Goal: Task Accomplishment & Management: Manage account settings

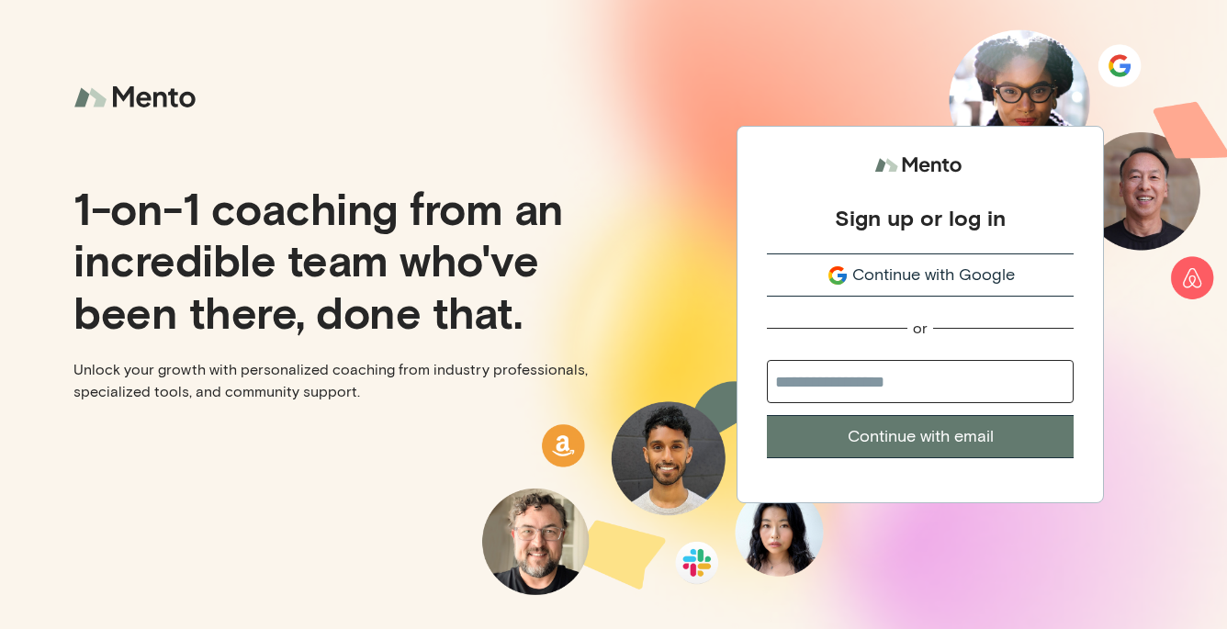
click at [926, 275] on span "Continue with Google" at bounding box center [933, 275] width 163 height 25
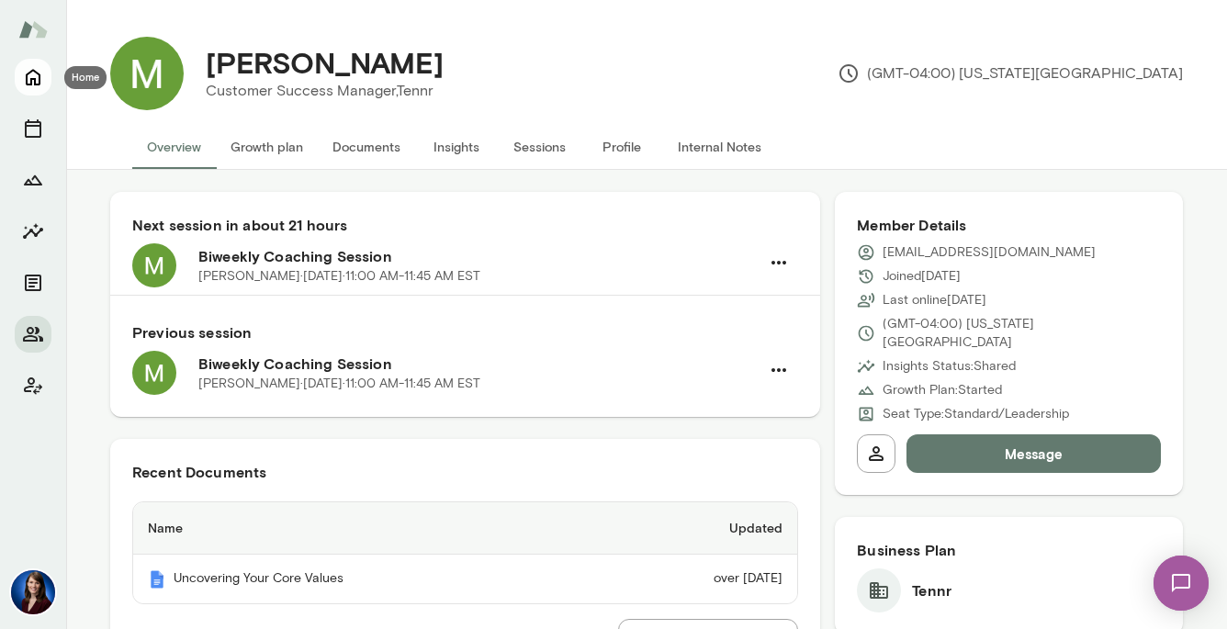
click at [23, 79] on icon "Home" at bounding box center [33, 77] width 22 height 22
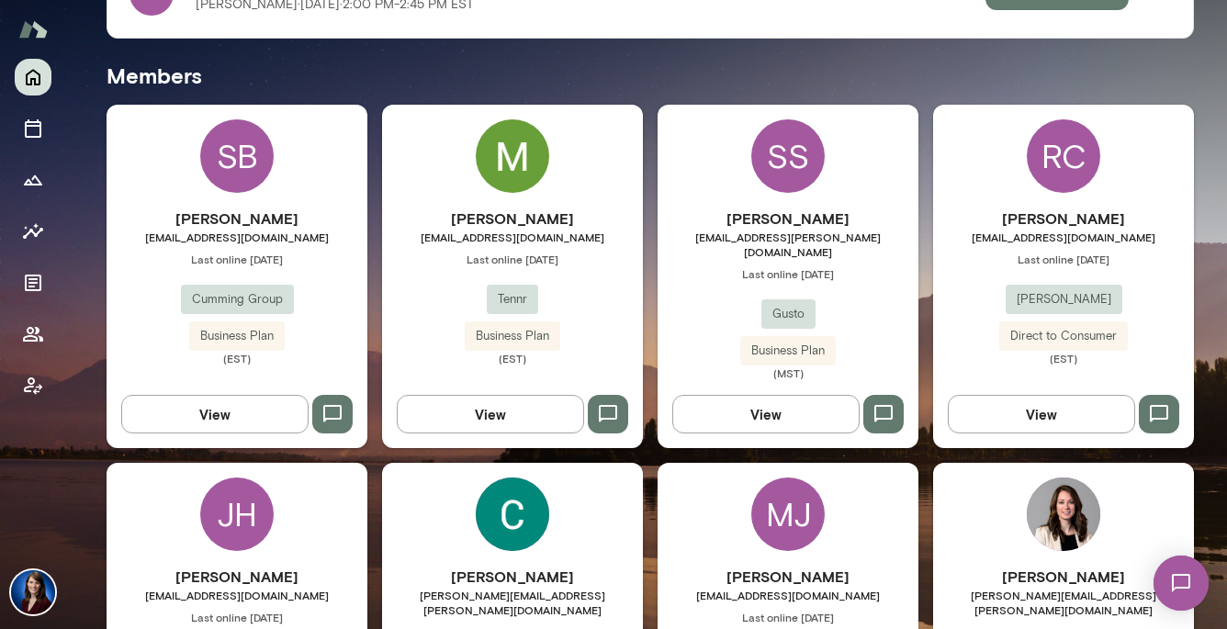
scroll to position [463, 0]
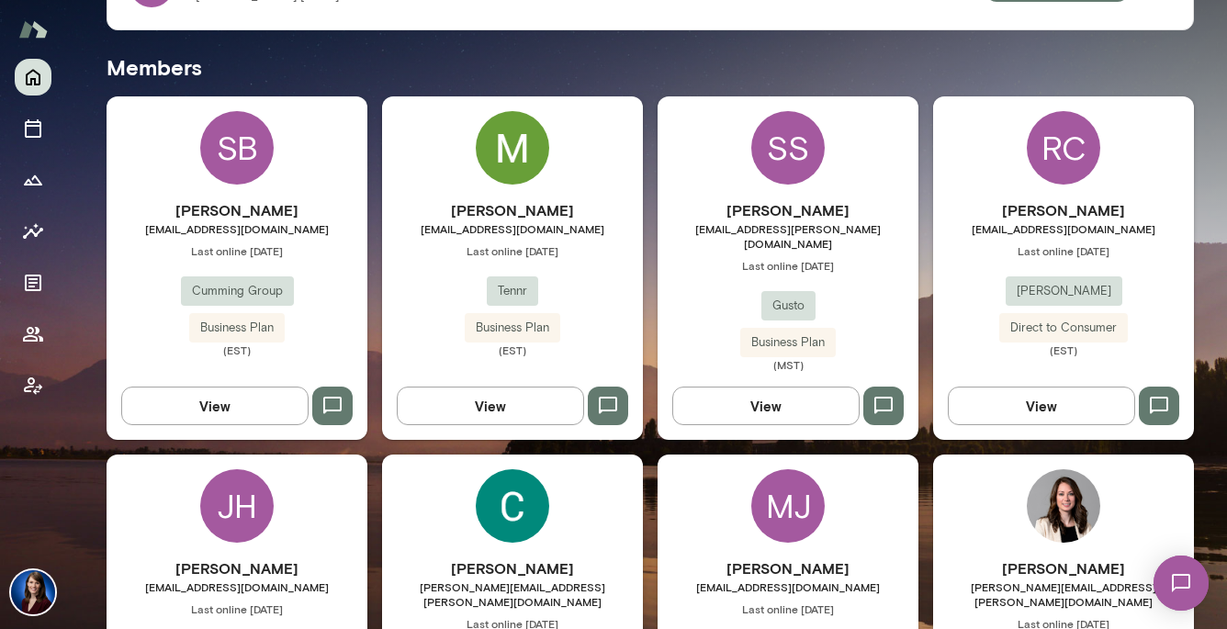
click at [195, 387] on button "View" at bounding box center [214, 406] width 187 height 39
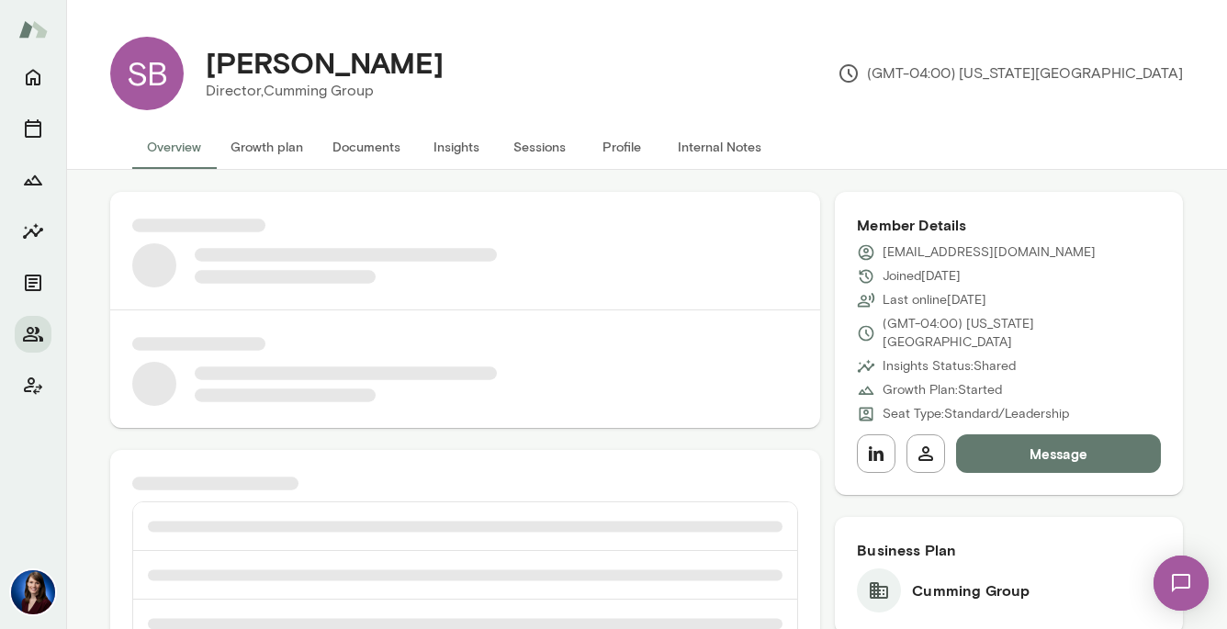
click at [735, 151] on button "Internal Notes" at bounding box center [719, 147] width 113 height 44
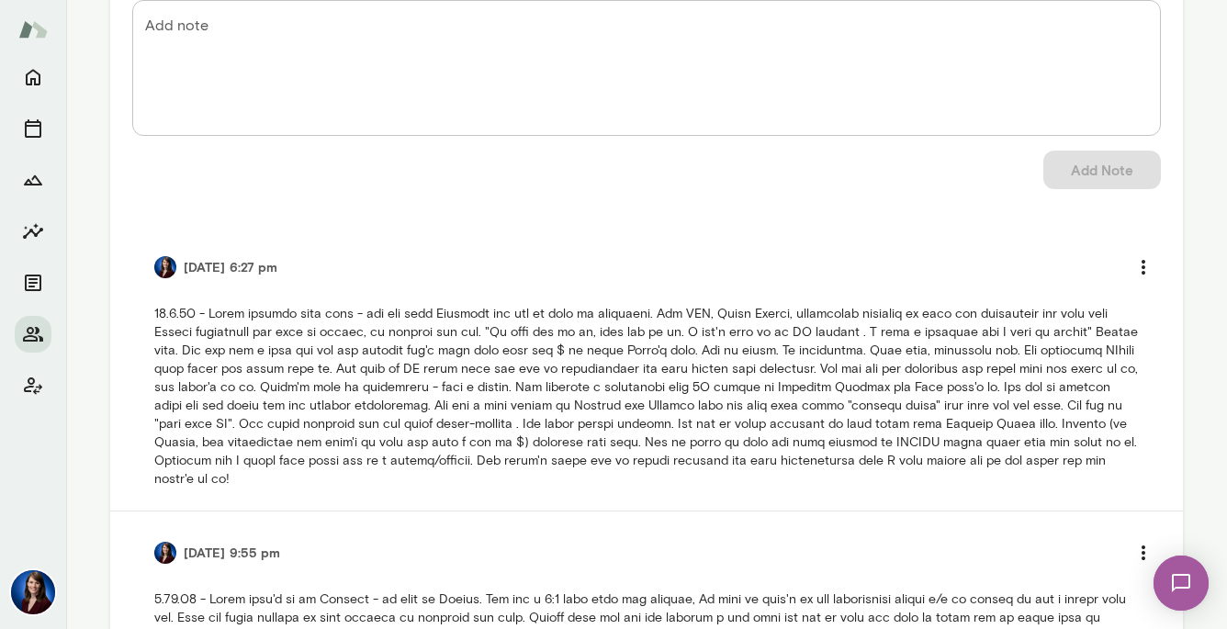
scroll to position [266, 0]
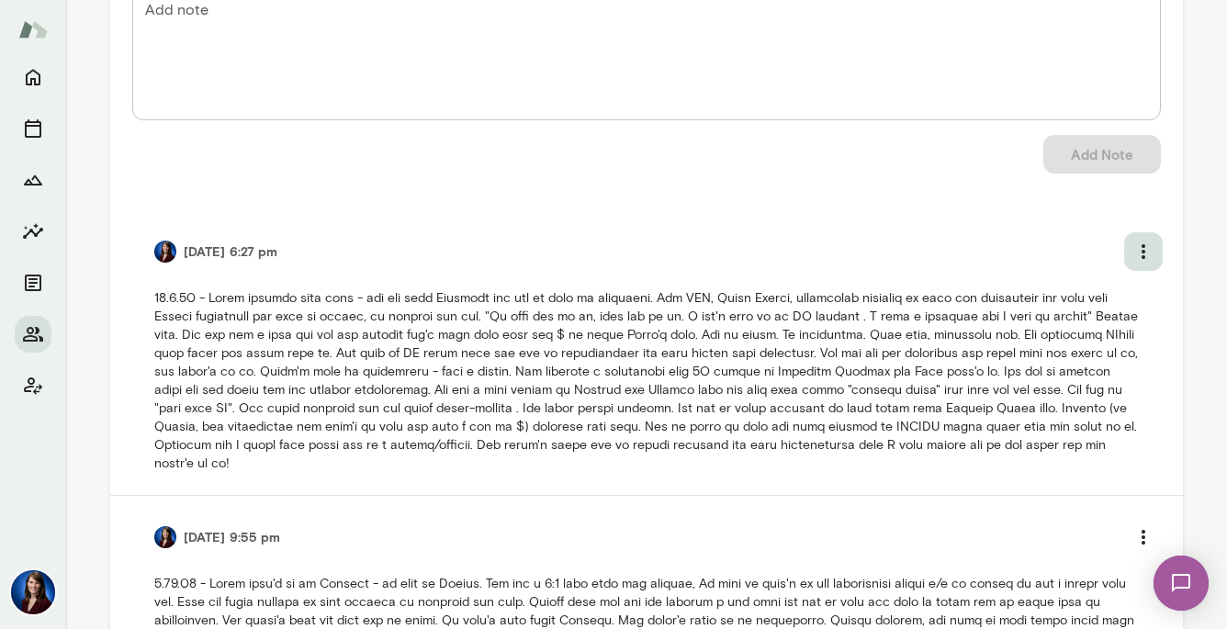
click at [1142, 250] on icon "more" at bounding box center [1143, 251] width 4 height 15
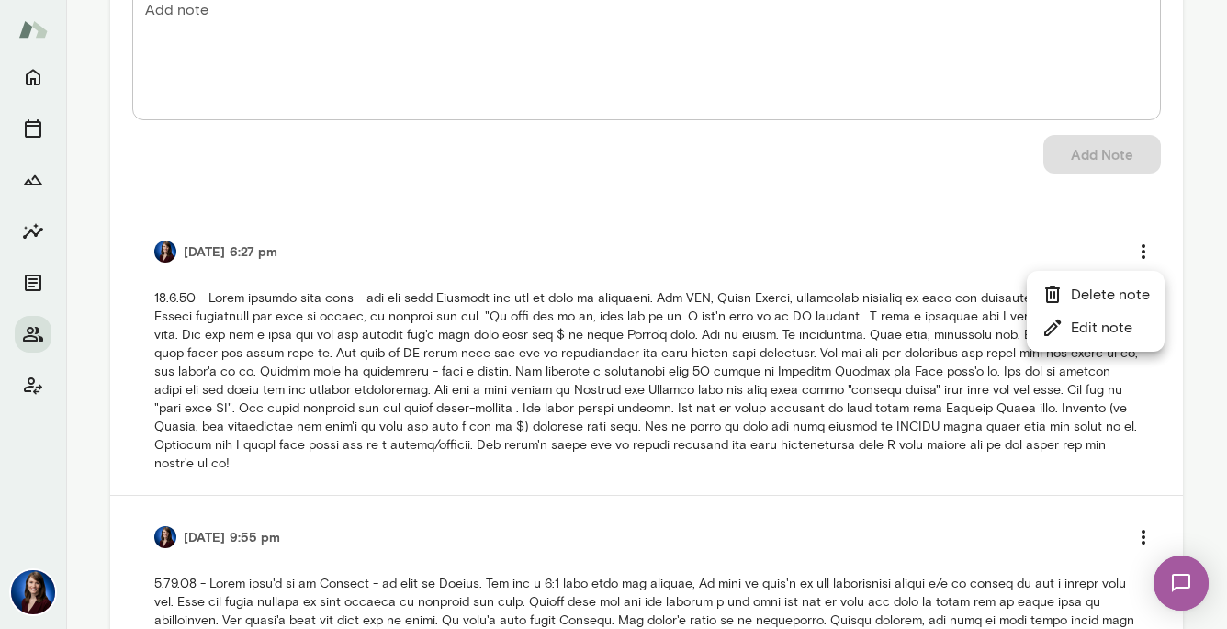
click at [1106, 331] on li "Edit note" at bounding box center [1096, 327] width 138 height 33
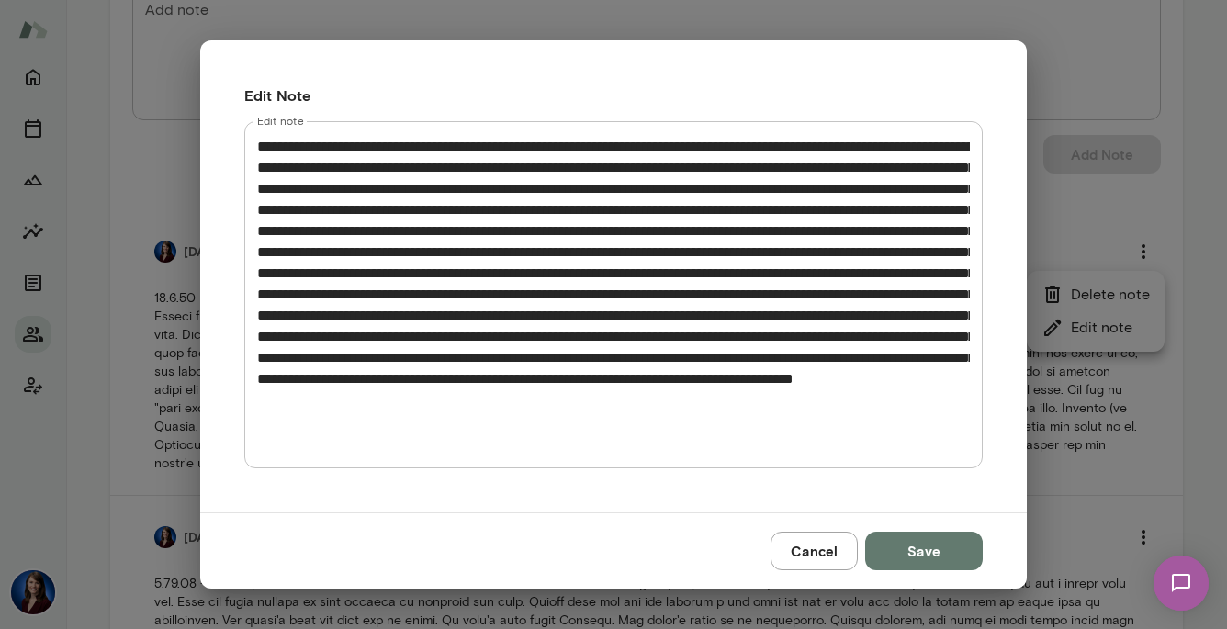
click at [805, 150] on textarea "Edit note" at bounding box center [613, 294] width 712 height 317
click at [807, 151] on textarea "Edit note" at bounding box center [613, 294] width 712 height 317
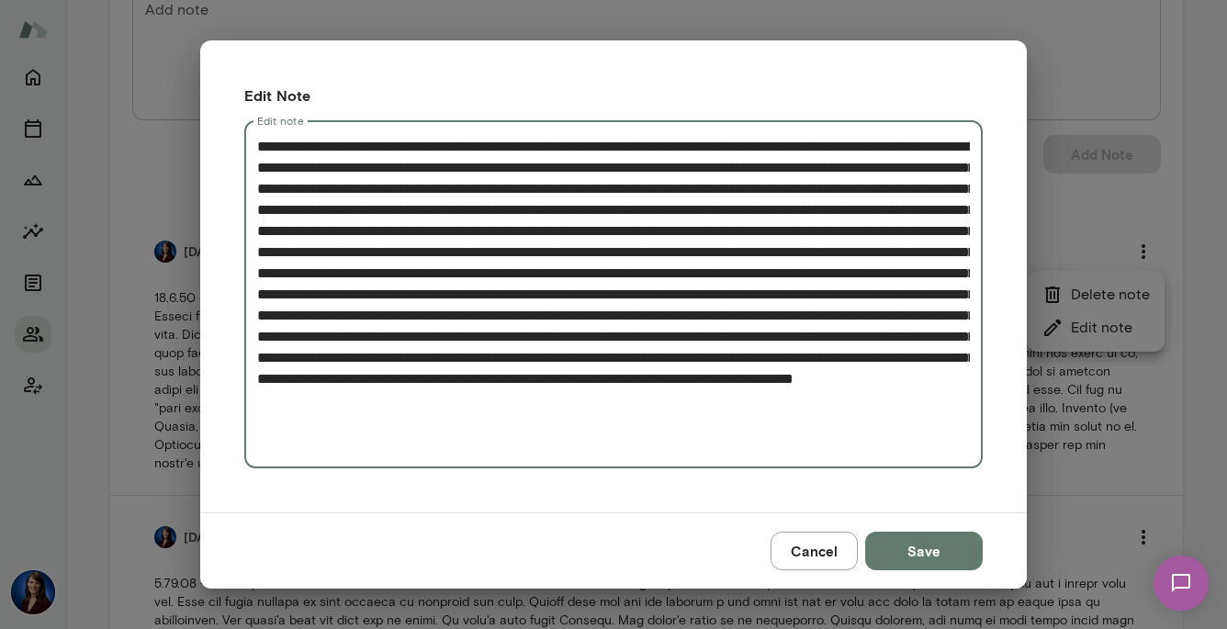
click at [808, 287] on textarea "Edit note" at bounding box center [613, 294] width 712 height 317
click at [809, 149] on textarea "Edit note" at bounding box center [613, 294] width 712 height 317
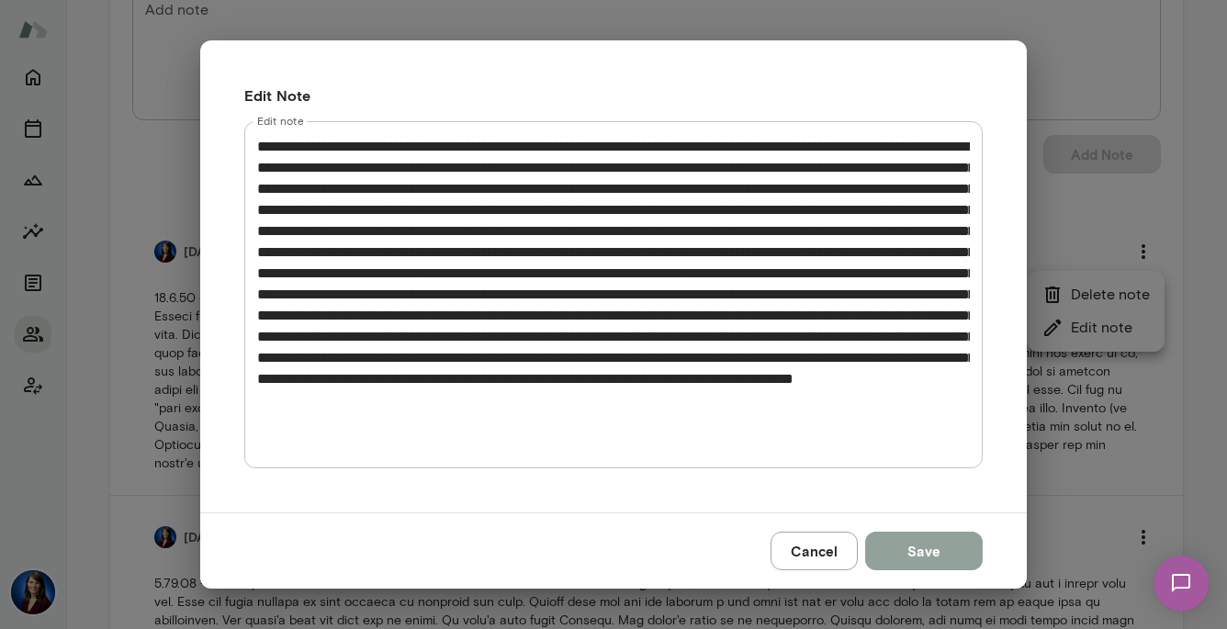
click at [940, 557] on button "Save" at bounding box center [924, 551] width 118 height 39
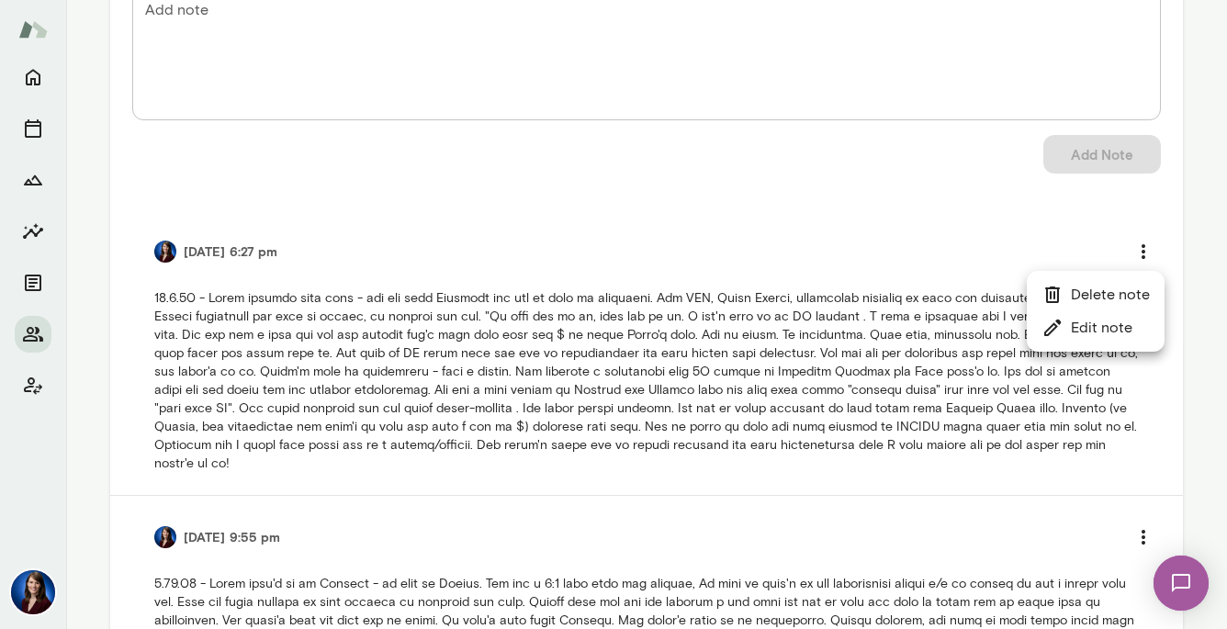
click at [816, 443] on div at bounding box center [613, 314] width 1227 height 629
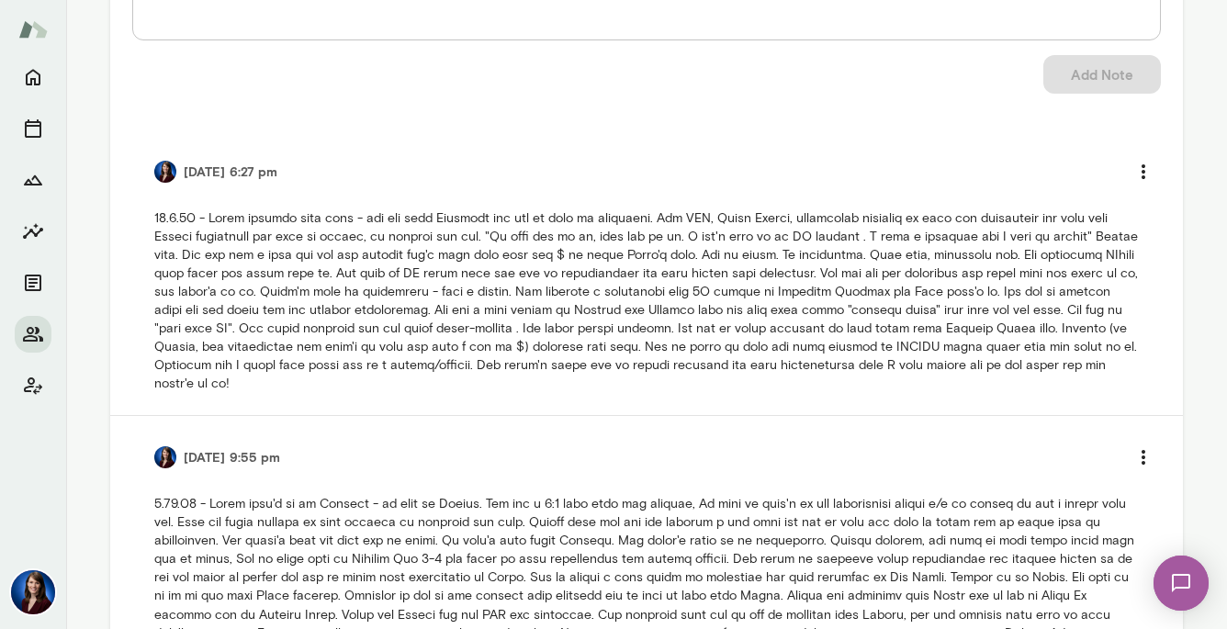
scroll to position [347, 0]
click at [1146, 174] on icon "more" at bounding box center [1143, 171] width 22 height 22
click at [1101, 244] on li "Edit note" at bounding box center [1096, 246] width 138 height 33
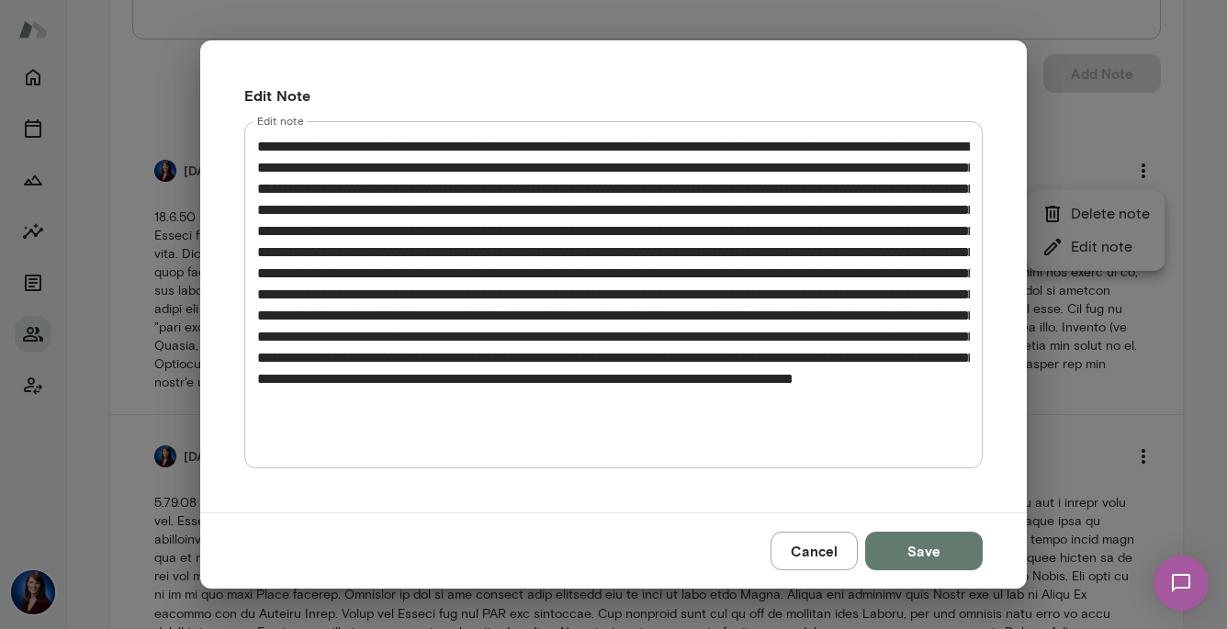
click at [723, 192] on textarea "Edit note" at bounding box center [613, 294] width 712 height 317
click at [714, 189] on textarea "Edit note" at bounding box center [613, 294] width 712 height 317
click at [716, 193] on textarea "Edit note" at bounding box center [613, 294] width 712 height 317
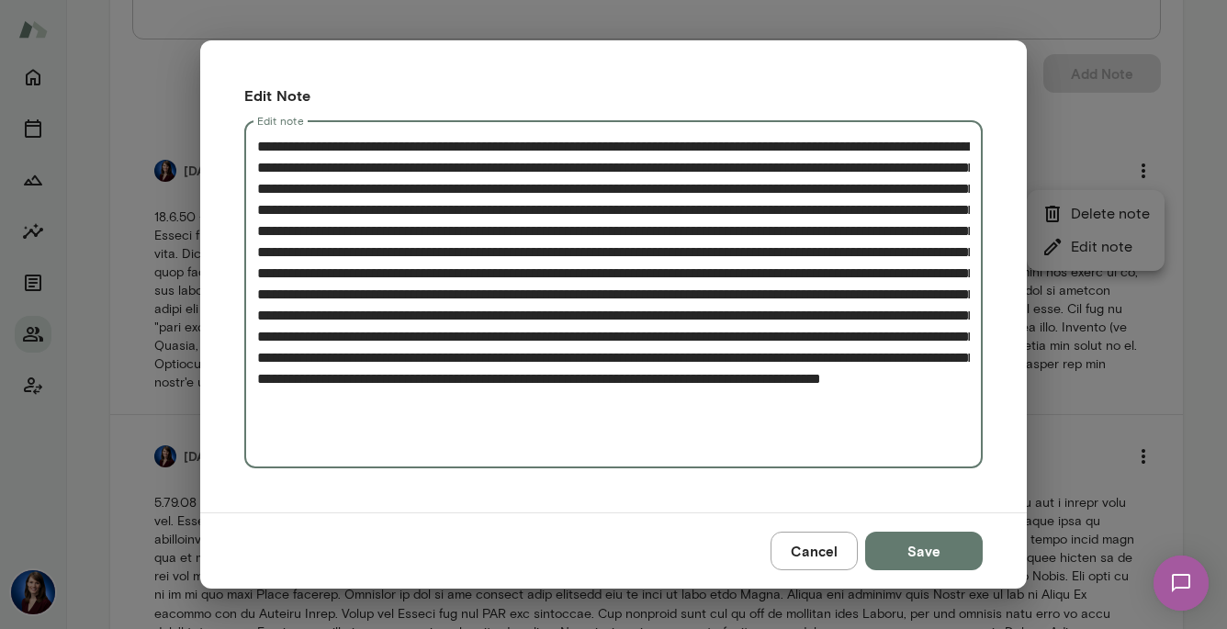
click at [806, 151] on textarea "Edit note" at bounding box center [613, 294] width 712 height 317
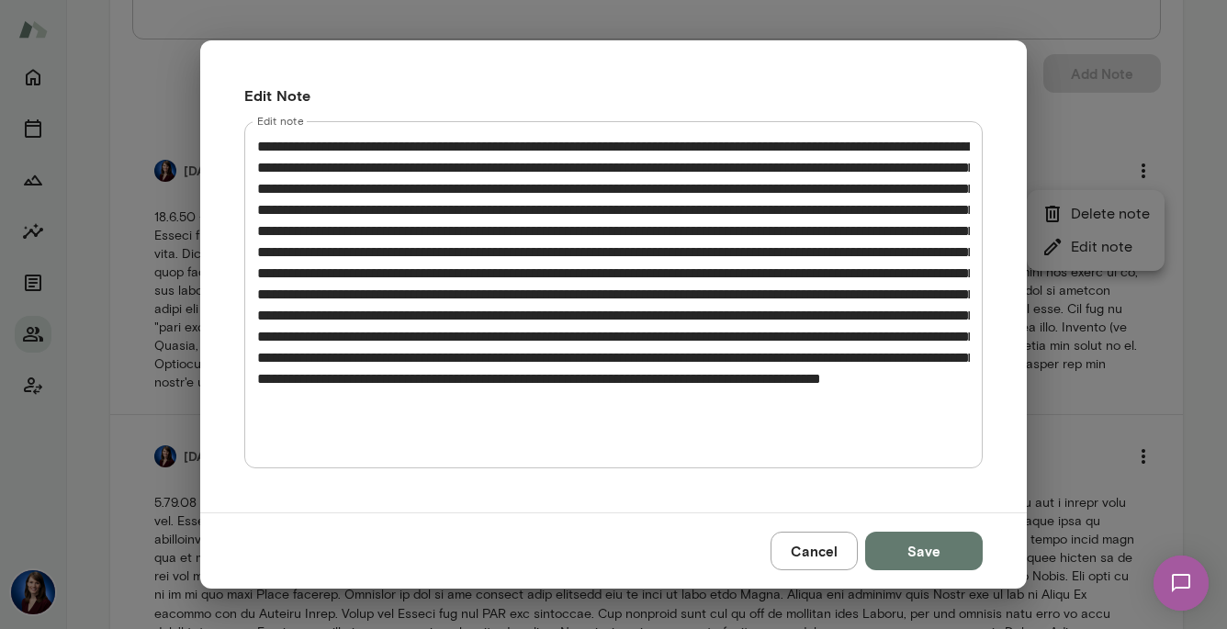
click at [807, 149] on textarea "Edit note" at bounding box center [613, 294] width 712 height 317
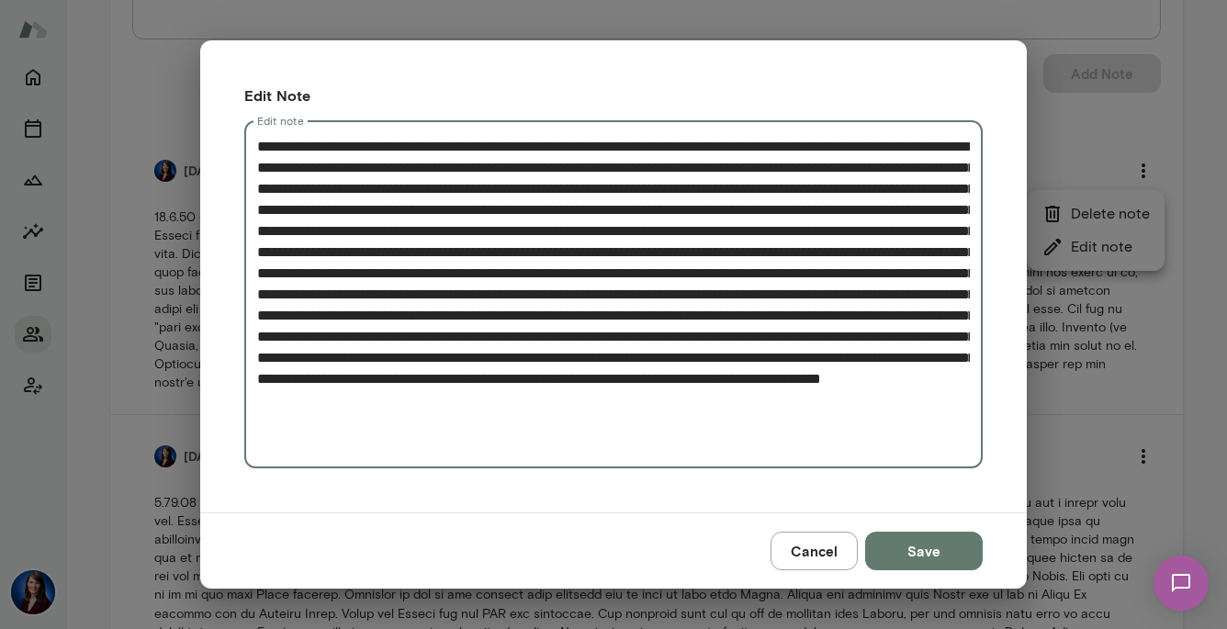
click at [824, 185] on textarea "Edit note" at bounding box center [613, 294] width 712 height 317
click at [807, 156] on textarea "Edit note" at bounding box center [613, 294] width 712 height 317
type textarea "**********"
click at [793, 233] on textarea "Edit note" at bounding box center [613, 294] width 712 height 317
click at [900, 553] on button "Save" at bounding box center [924, 551] width 118 height 39
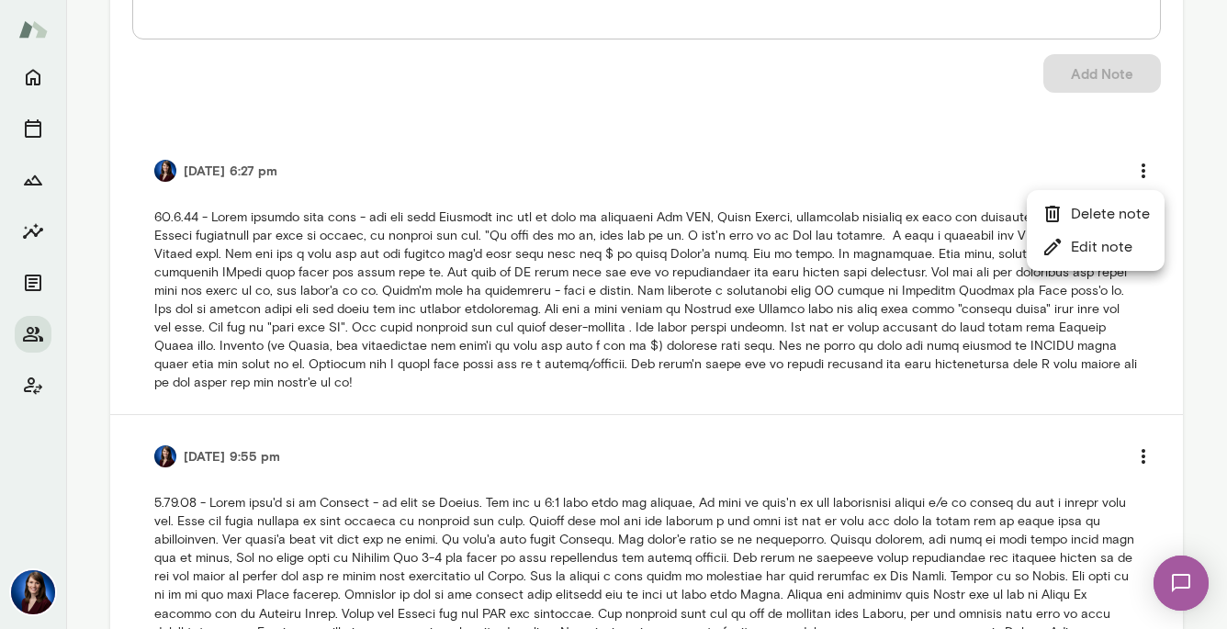
click at [946, 159] on div at bounding box center [613, 314] width 1227 height 629
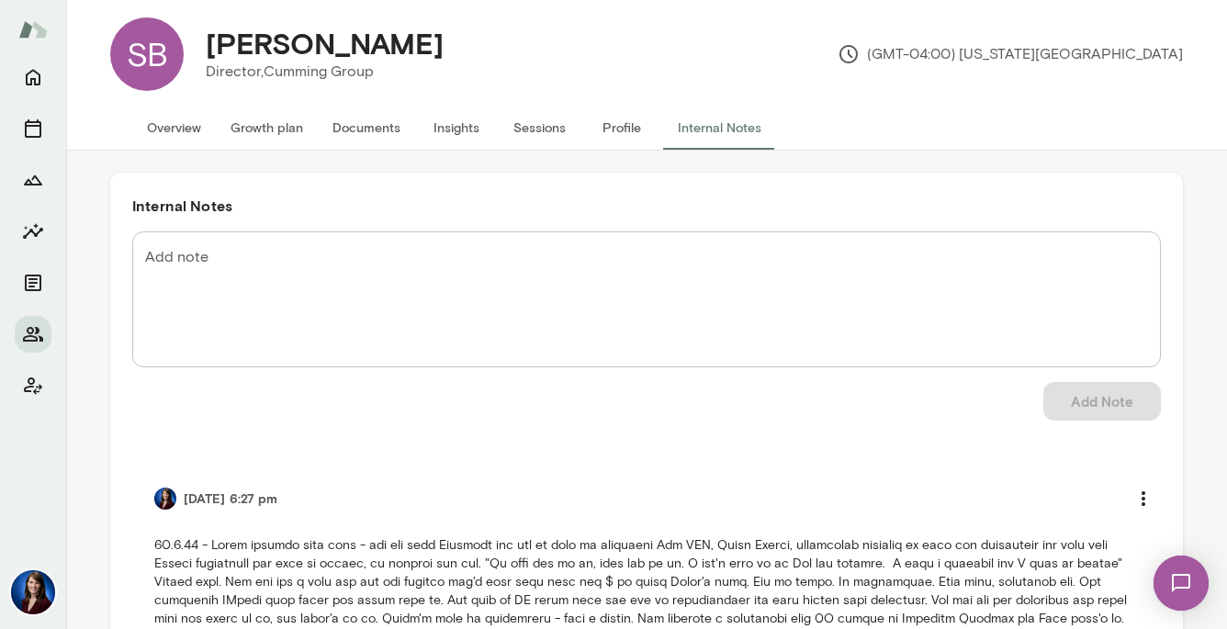
scroll to position [0, 0]
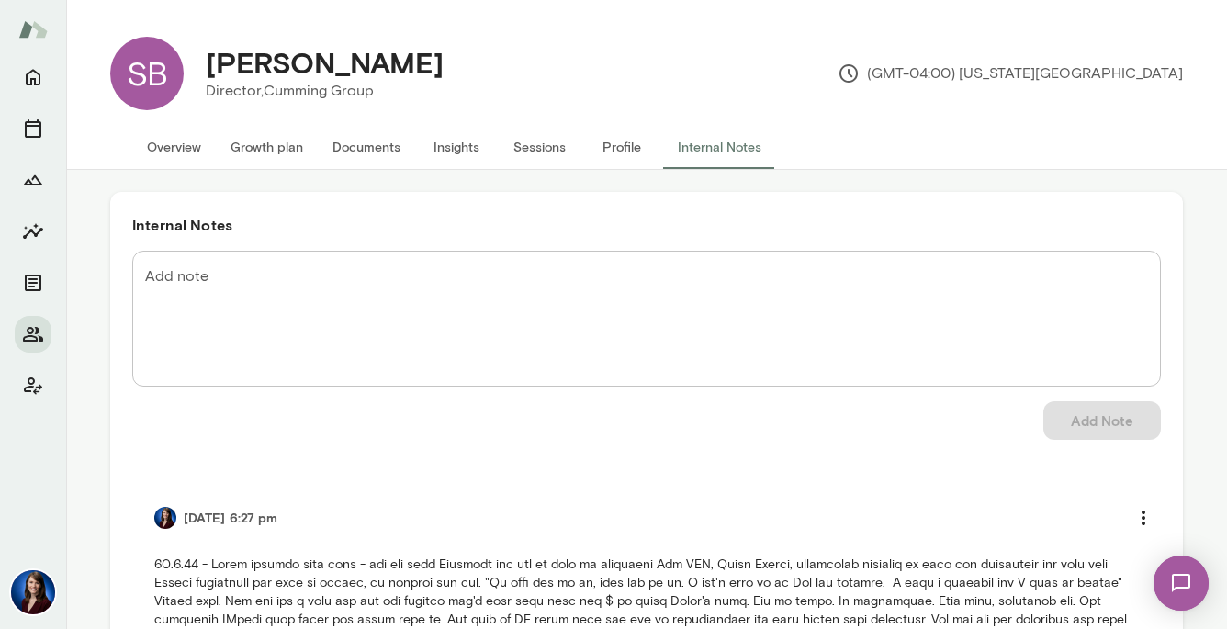
click at [263, 143] on button "Growth plan" at bounding box center [267, 147] width 102 height 44
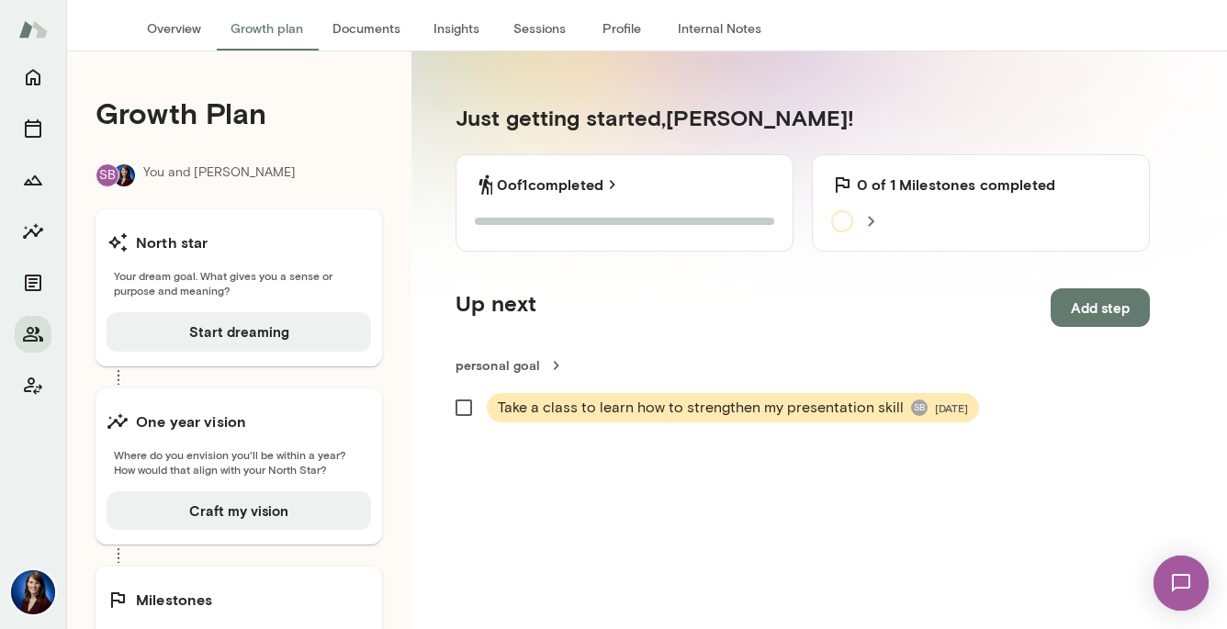
scroll to position [51, 0]
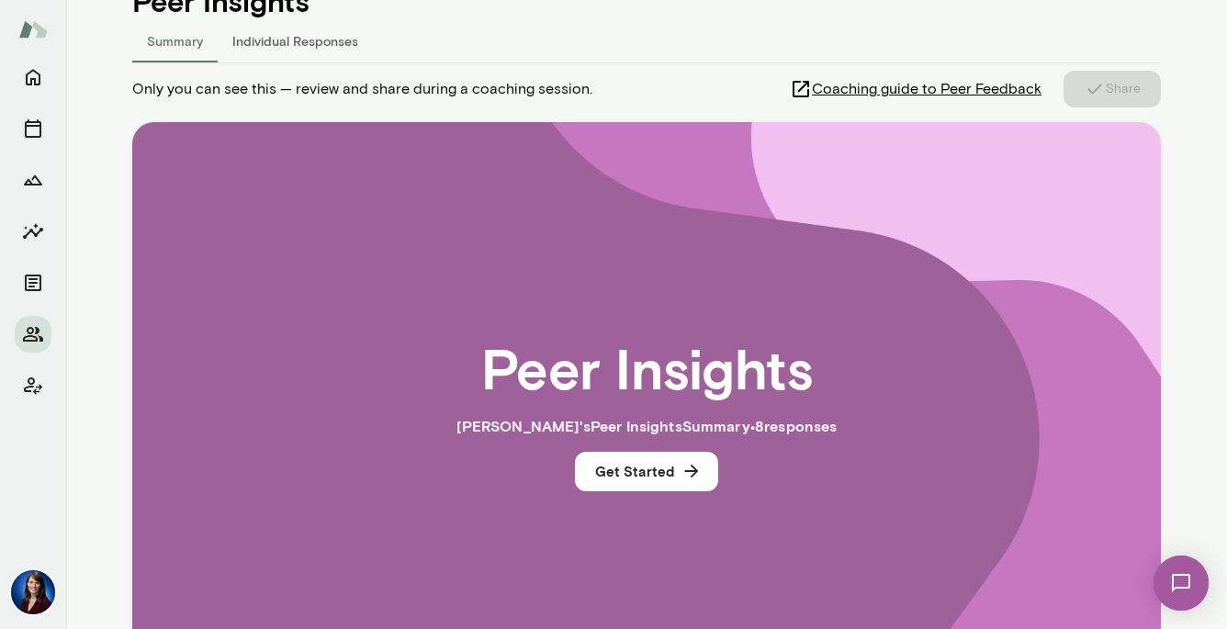
scroll to position [407, 0]
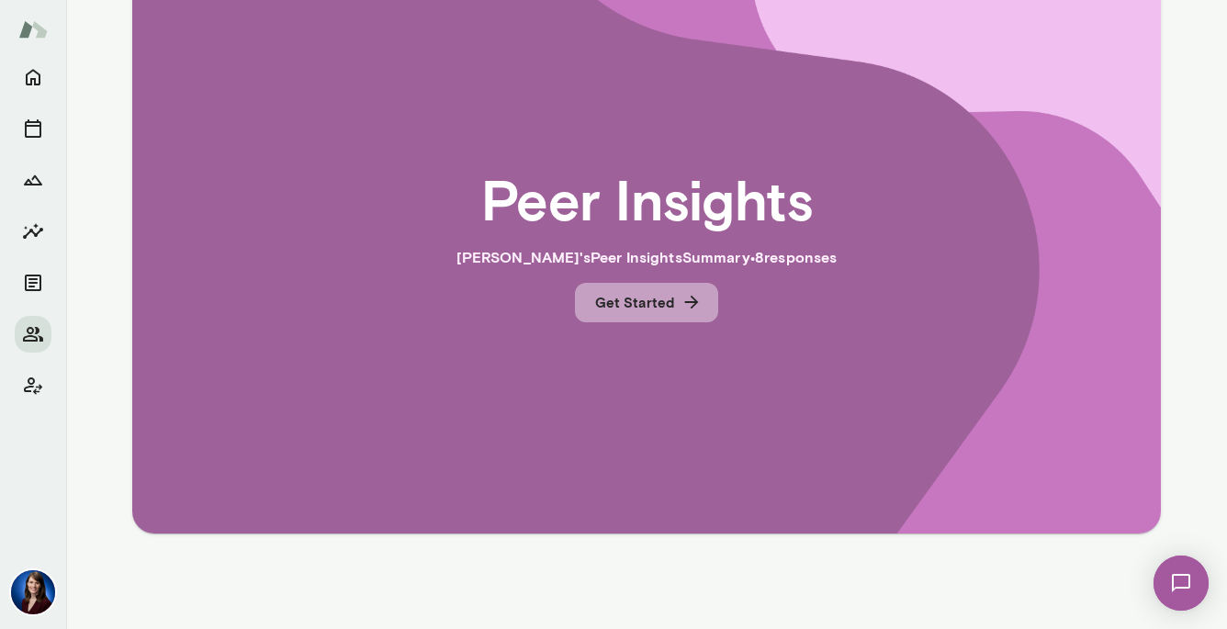
click at [646, 305] on button "Get Started" at bounding box center [646, 302] width 143 height 39
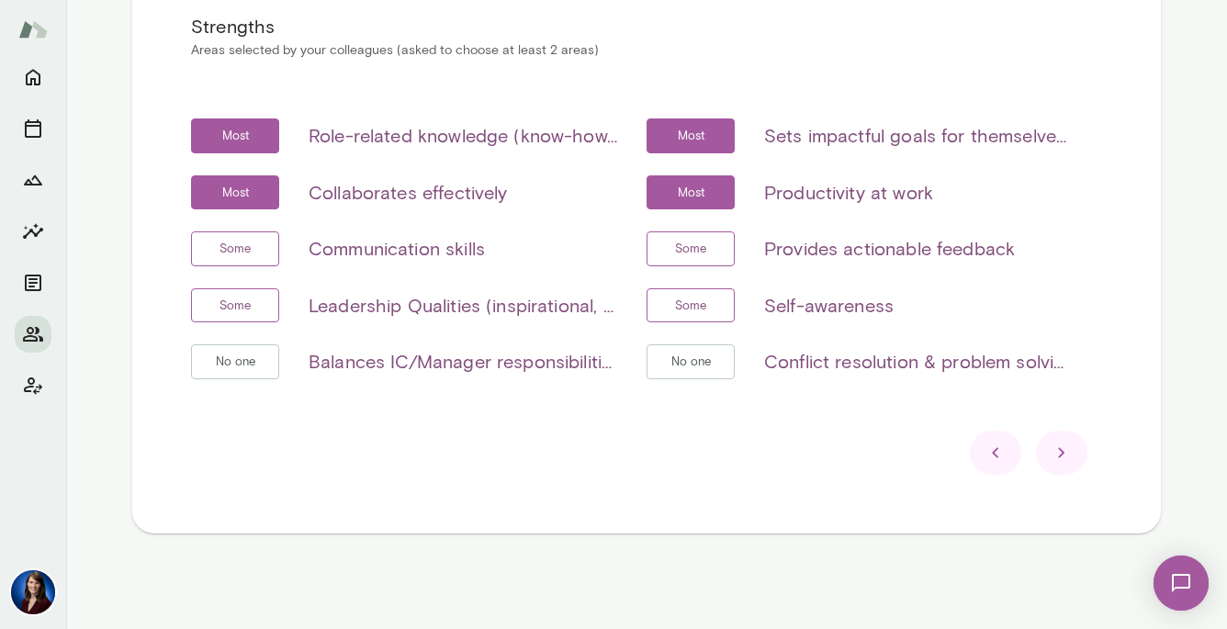
click at [1063, 454] on icon at bounding box center [1061, 453] width 6 height 10
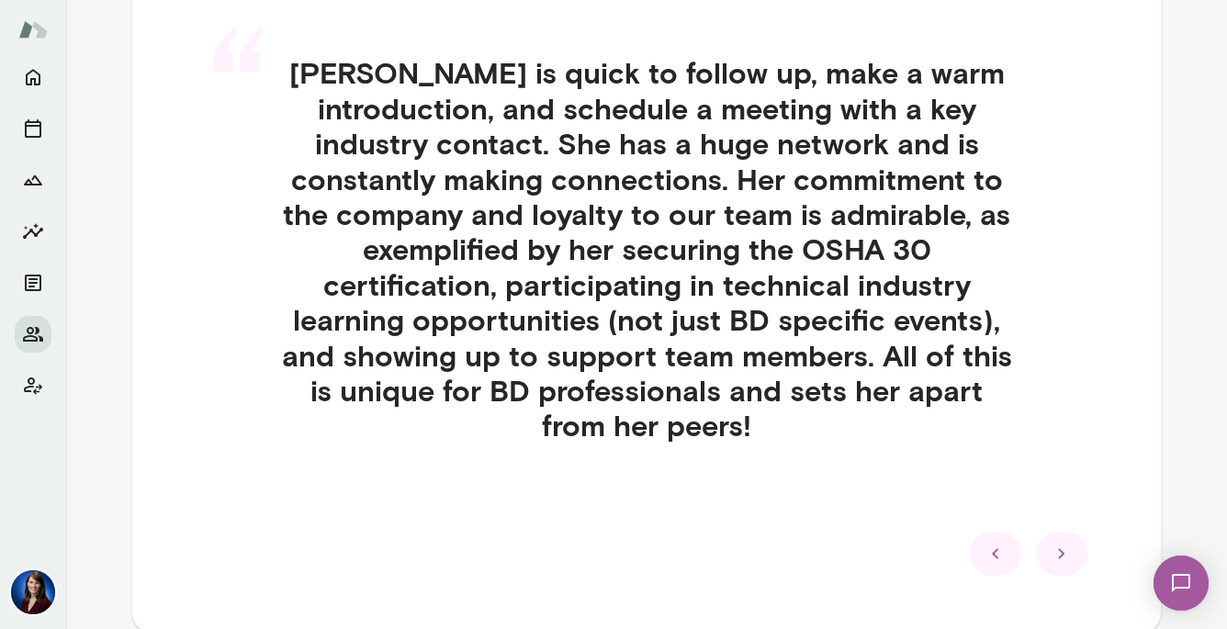
click at [1071, 562] on icon at bounding box center [1061, 554] width 22 height 22
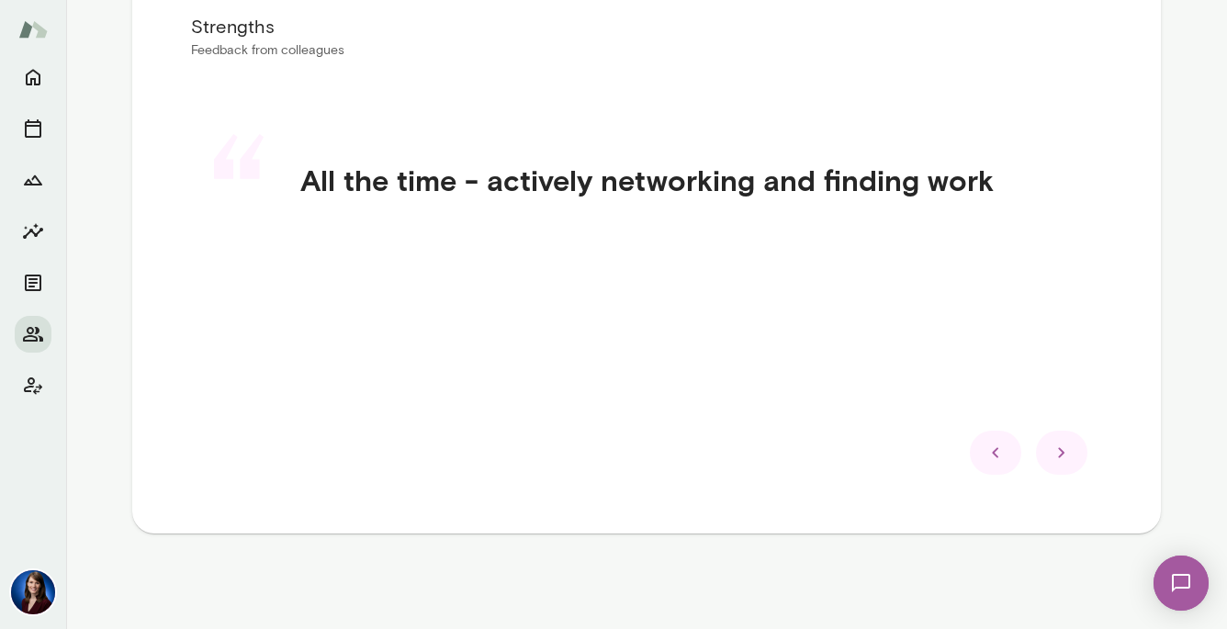
click at [1065, 457] on icon at bounding box center [1061, 453] width 22 height 22
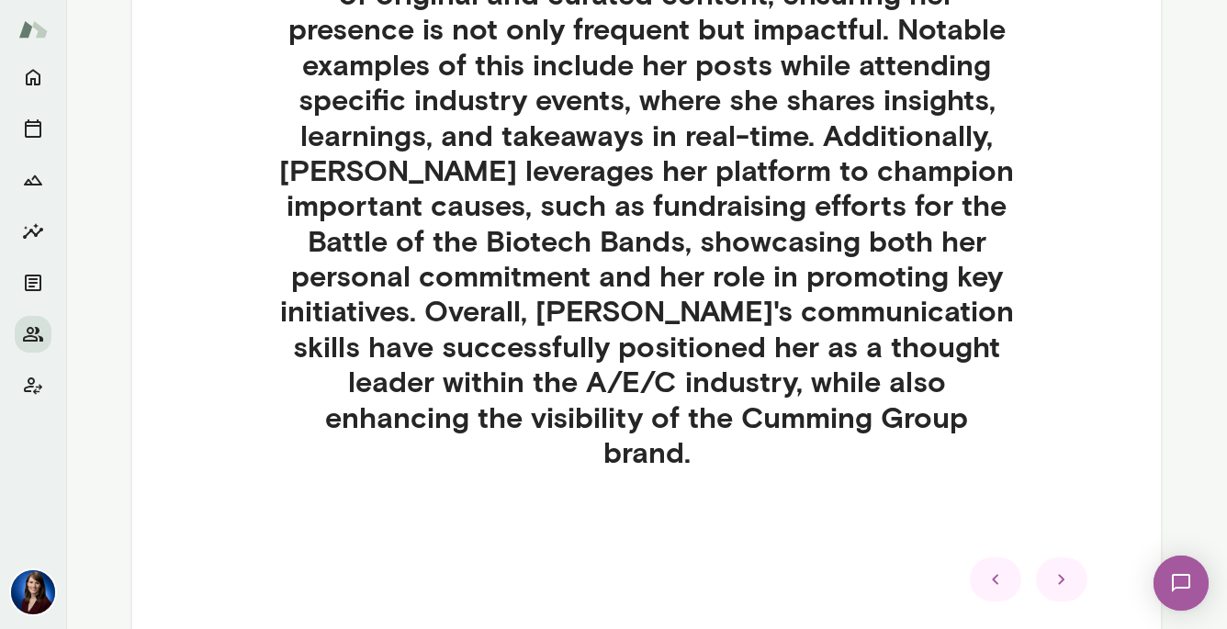
scroll to position [742, 0]
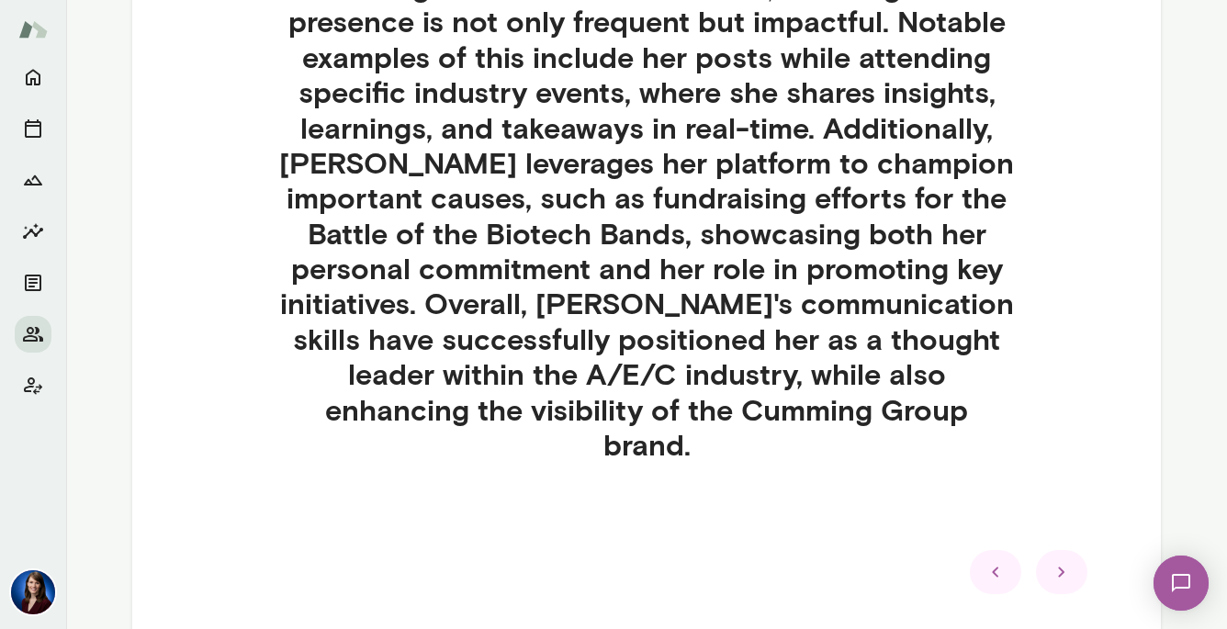
click at [1060, 567] on icon at bounding box center [1061, 572] width 6 height 10
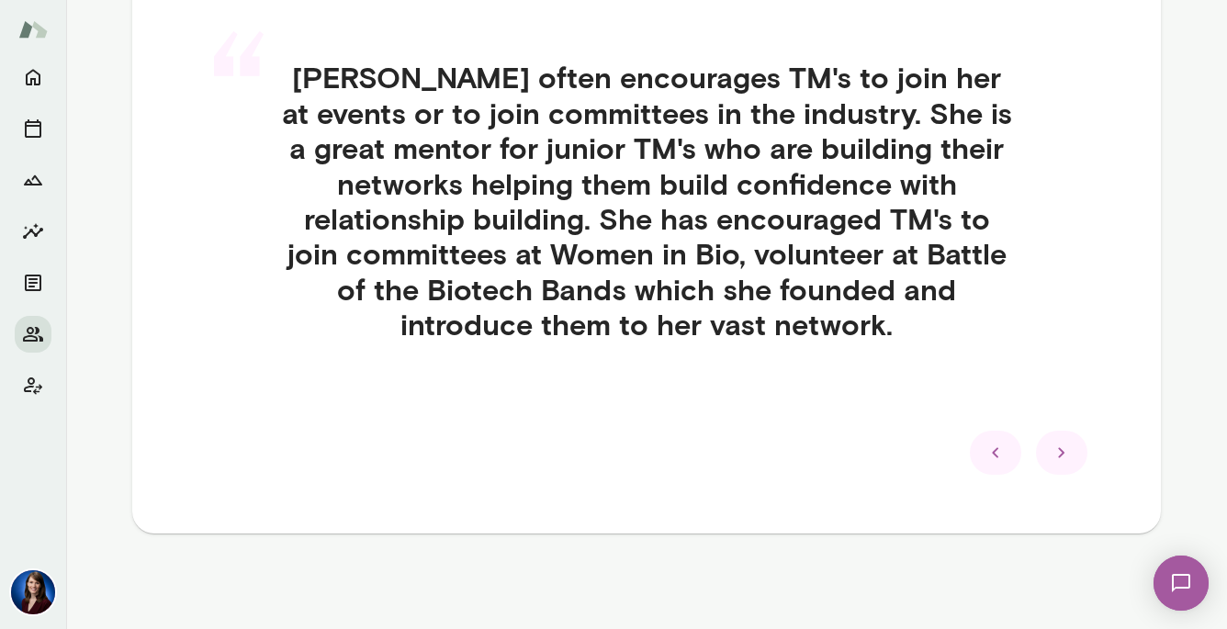
scroll to position [509, 0]
click at [1063, 444] on icon at bounding box center [1061, 454] width 22 height 22
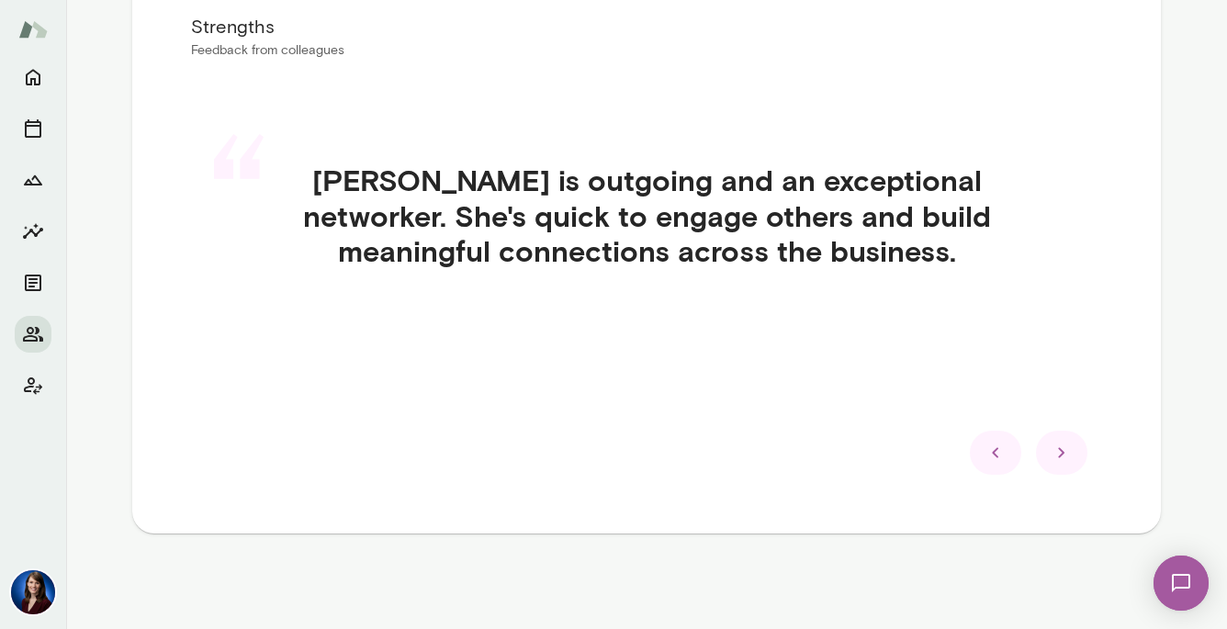
scroll to position [407, 0]
click at [1063, 444] on icon at bounding box center [1061, 453] width 22 height 22
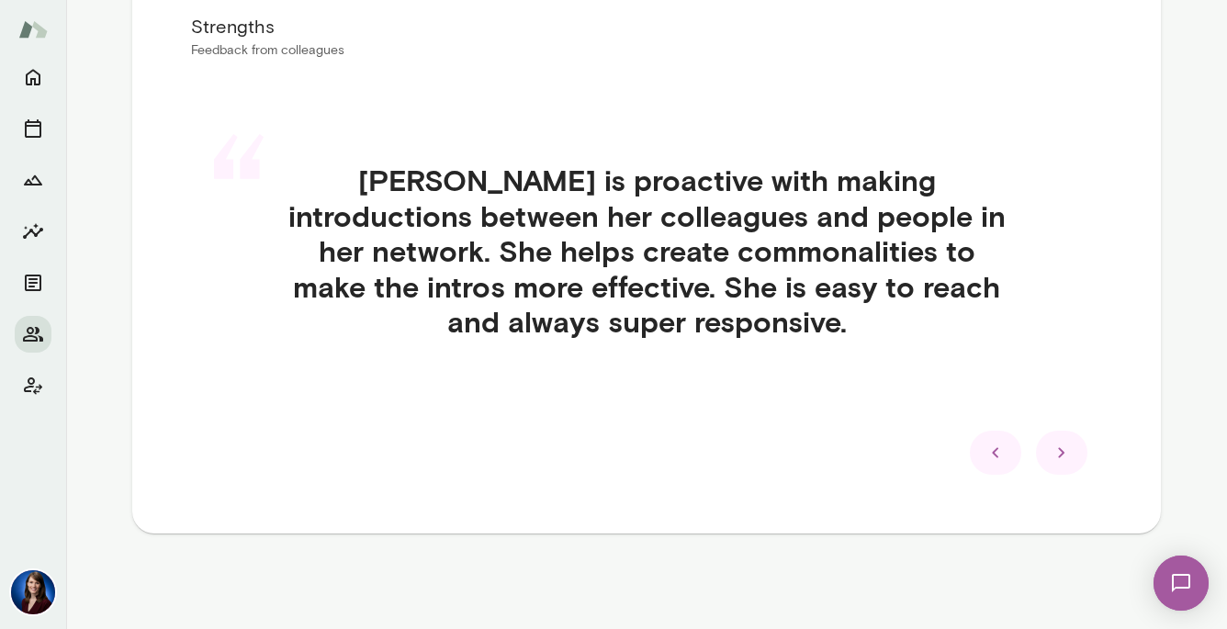
click at [1063, 444] on icon at bounding box center [1061, 453] width 22 height 22
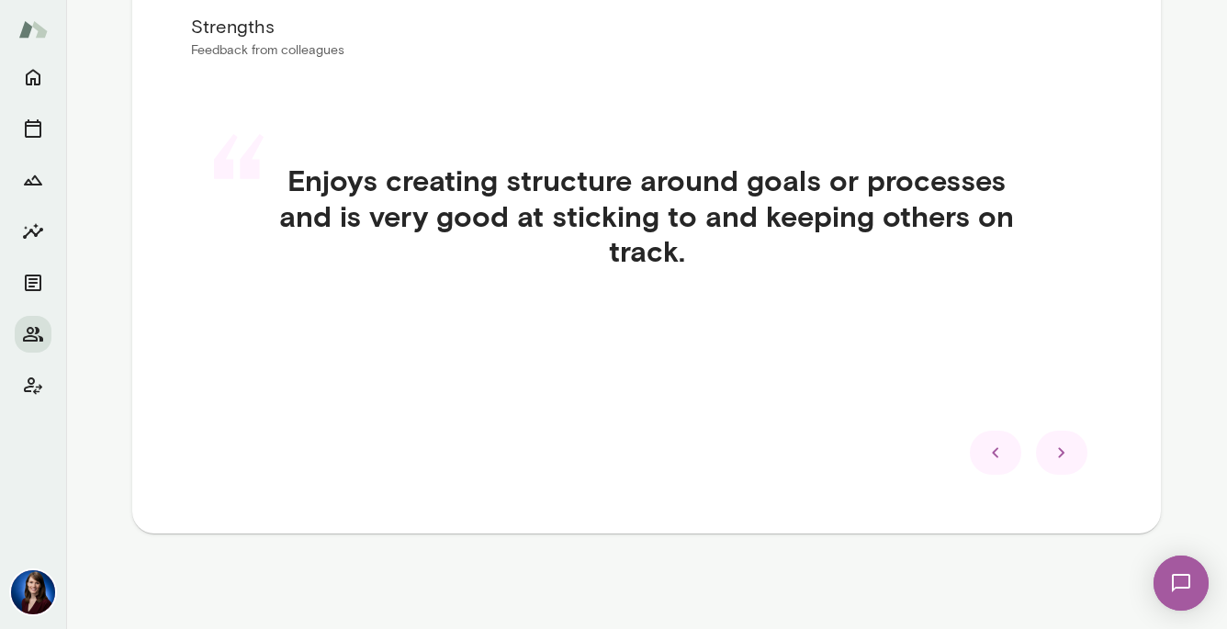
click at [1063, 445] on icon at bounding box center [1061, 453] width 22 height 22
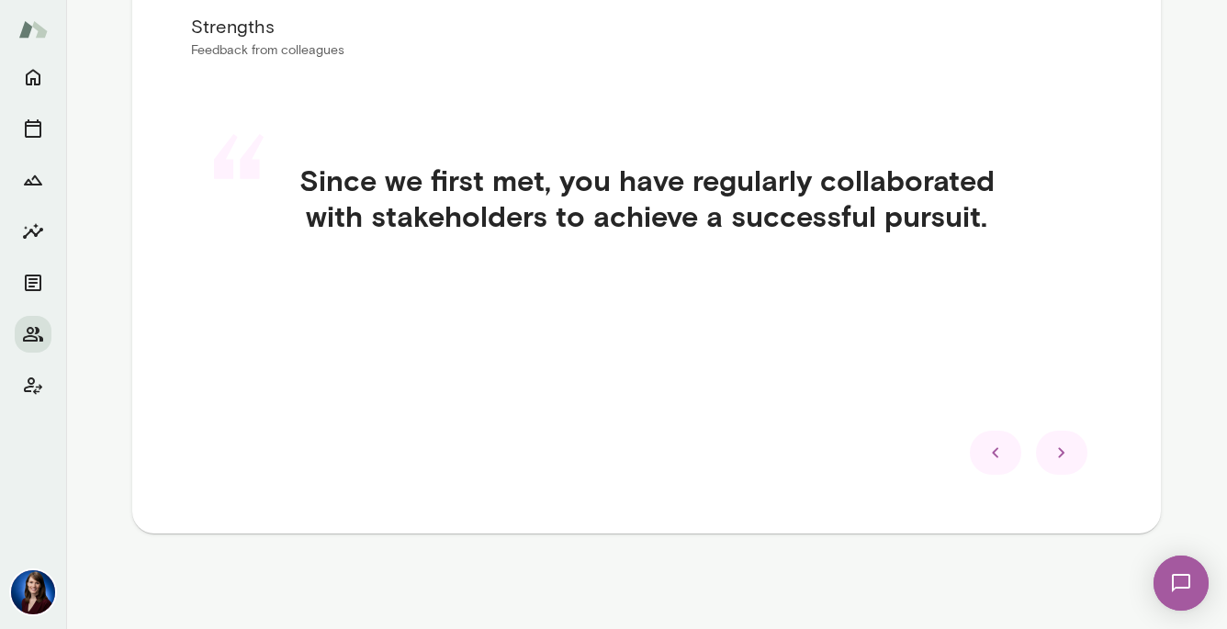
click at [1063, 445] on icon at bounding box center [1061, 453] width 22 height 22
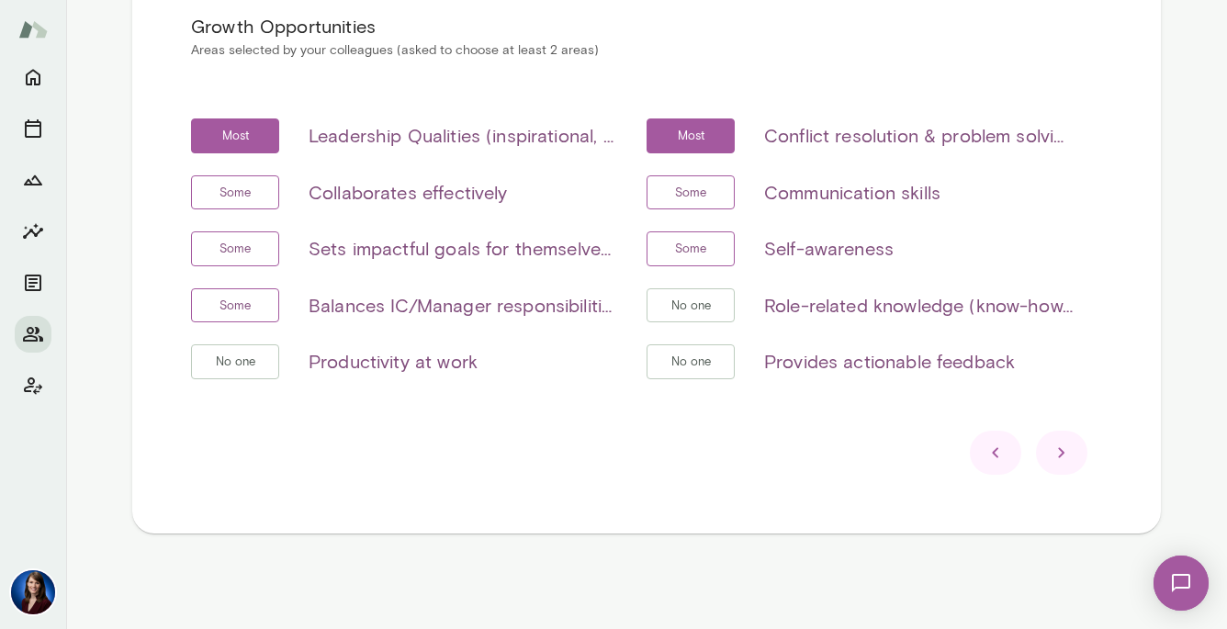
click at [1063, 458] on icon at bounding box center [1061, 453] width 22 height 22
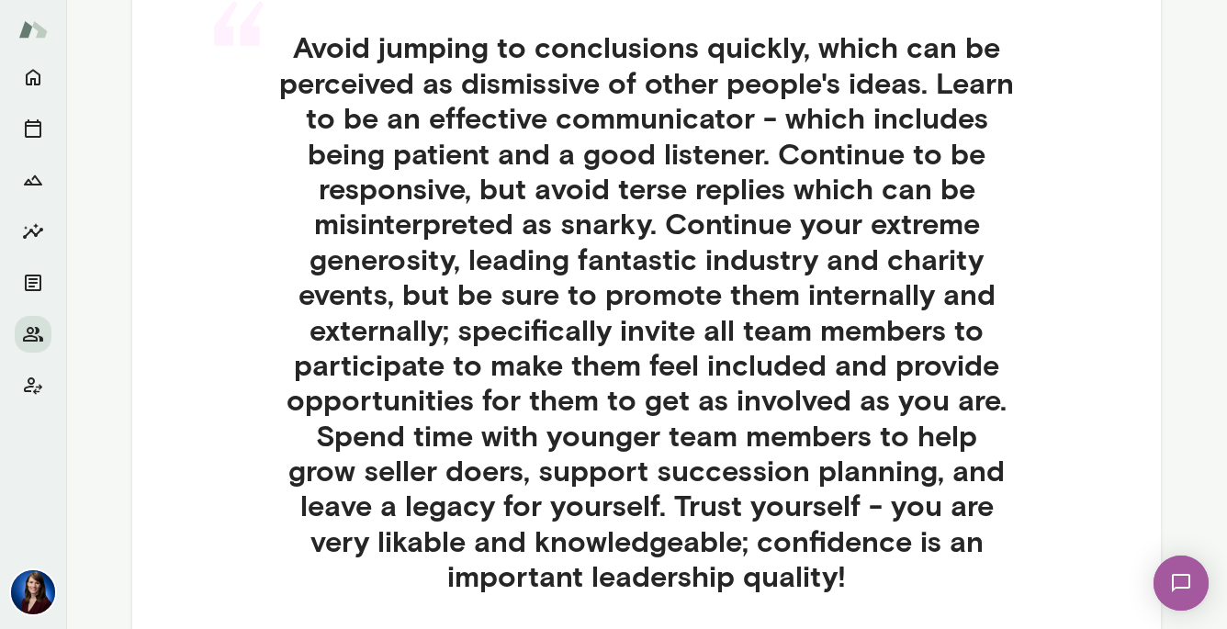
scroll to position [555, 0]
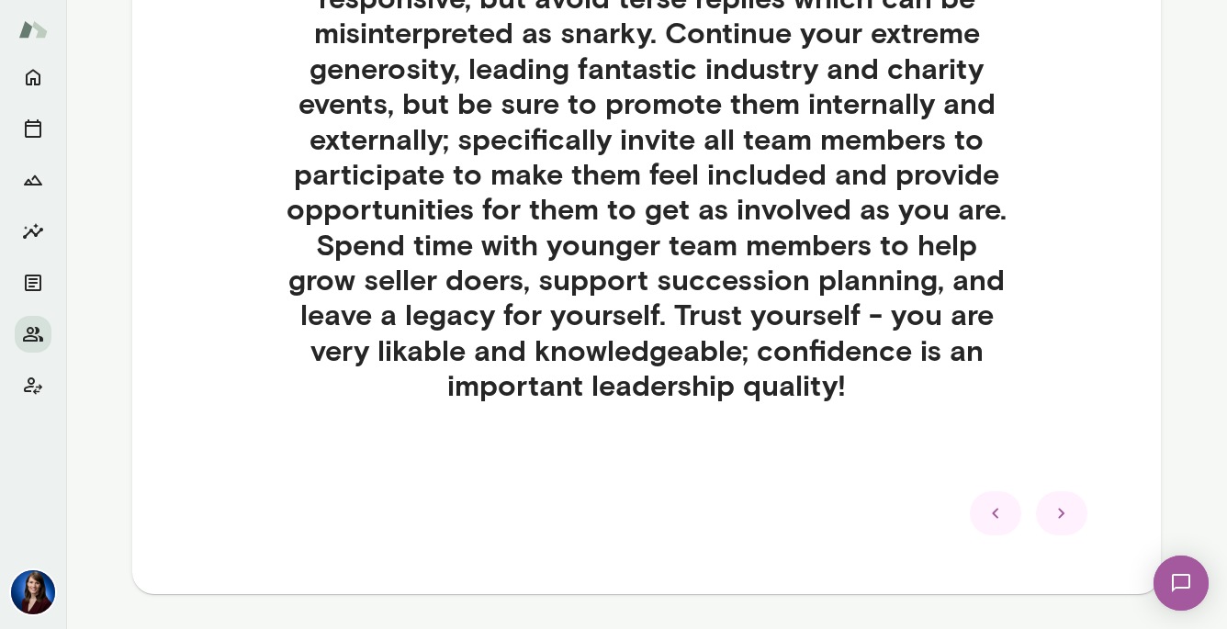
click at [1060, 507] on icon at bounding box center [1061, 513] width 22 height 22
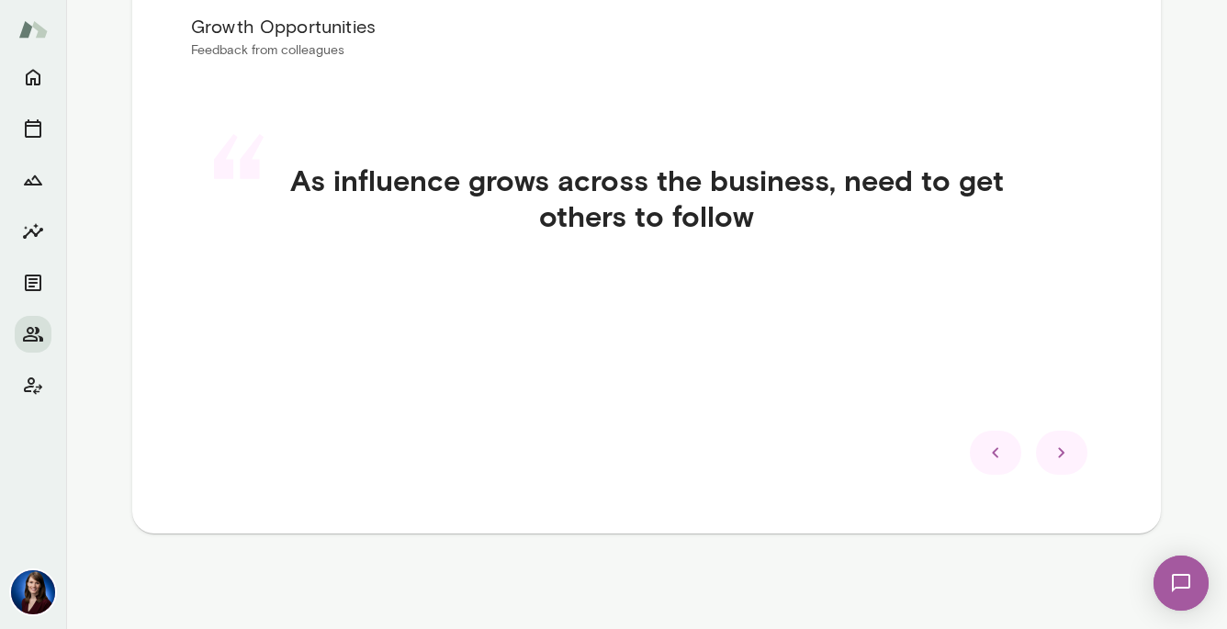
scroll to position [407, 0]
click at [1063, 455] on icon at bounding box center [1061, 453] width 22 height 22
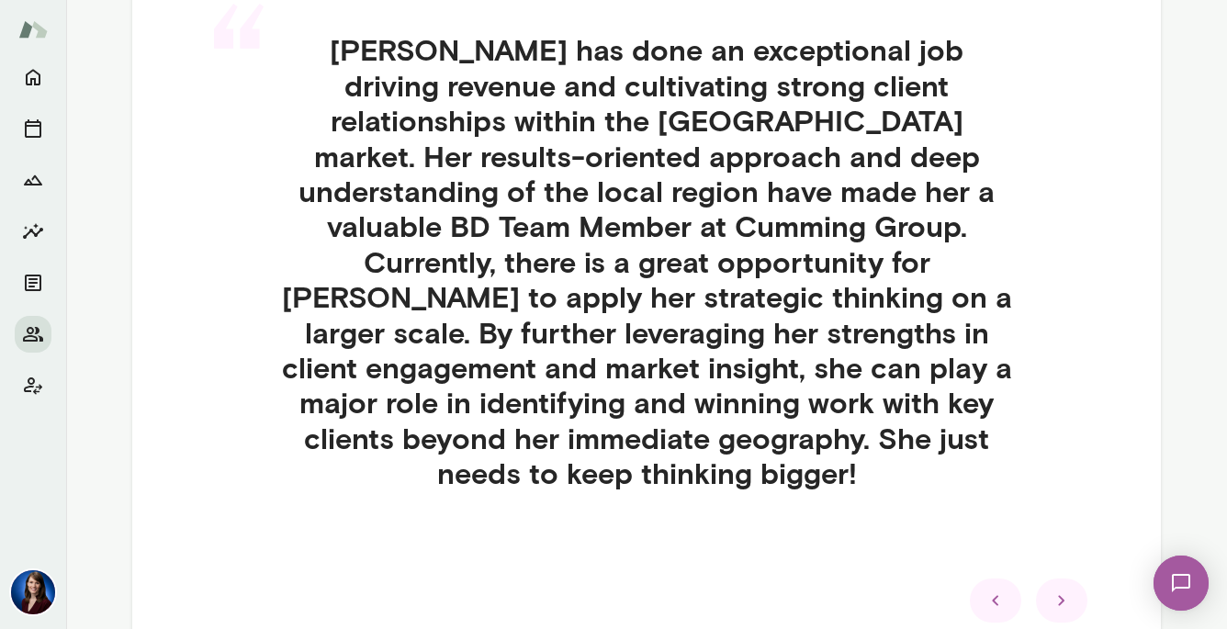
scroll to position [527, 0]
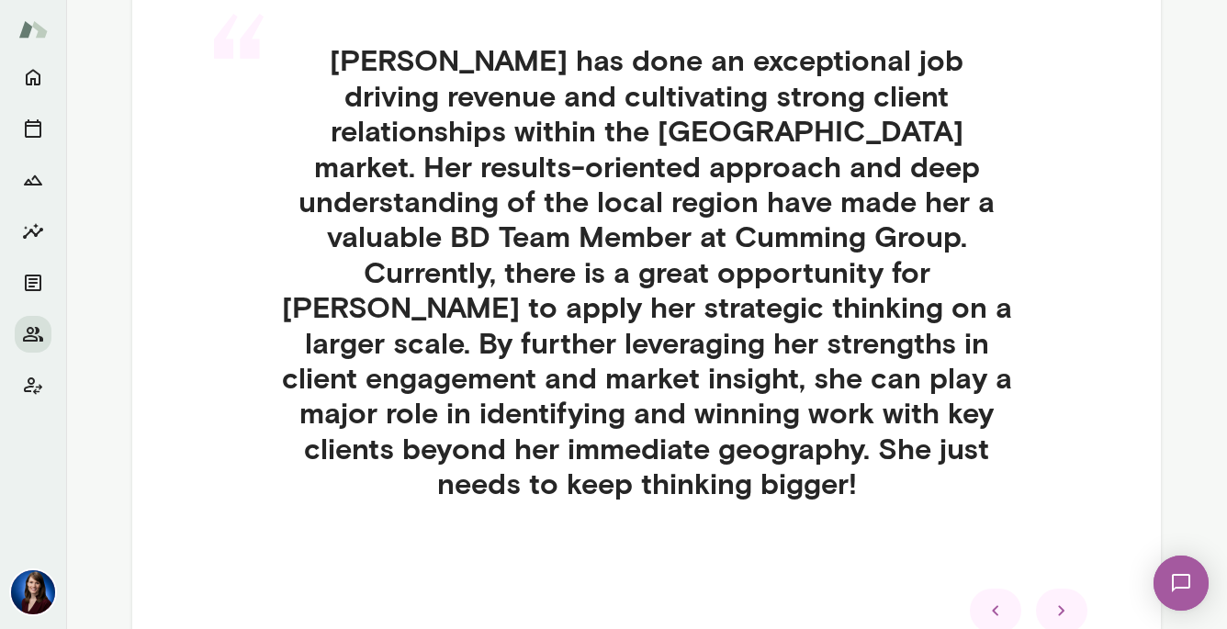
click at [1056, 600] on icon at bounding box center [1061, 611] width 22 height 22
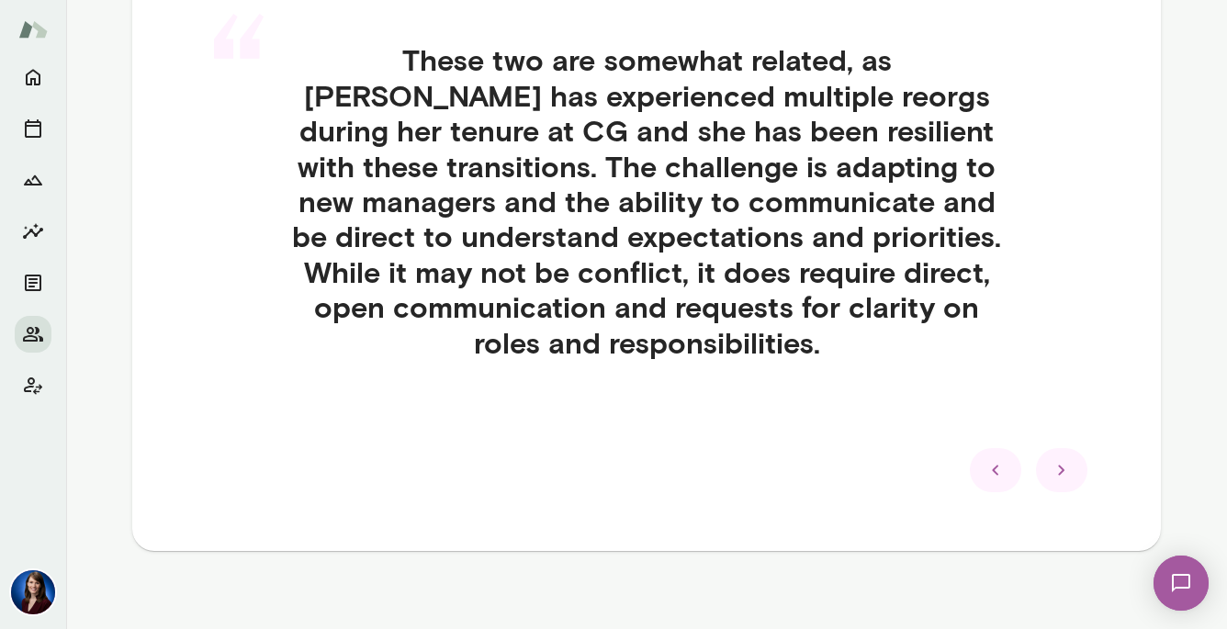
scroll to position [509, 0]
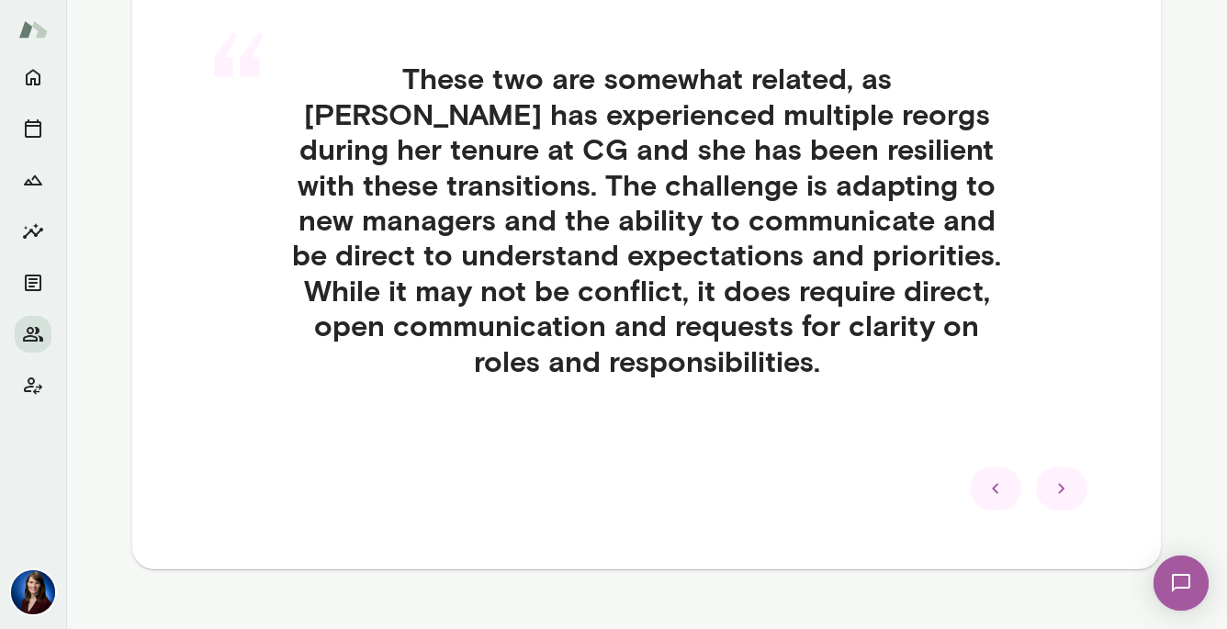
click at [1054, 477] on icon at bounding box center [1061, 488] width 22 height 22
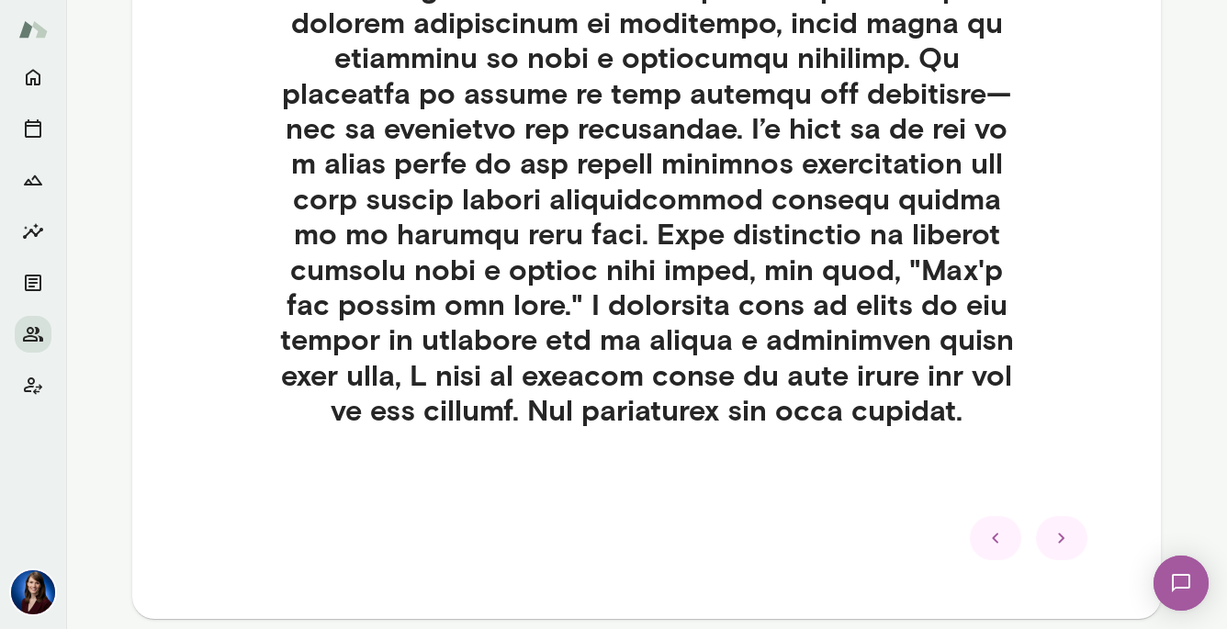
scroll to position [887, 0]
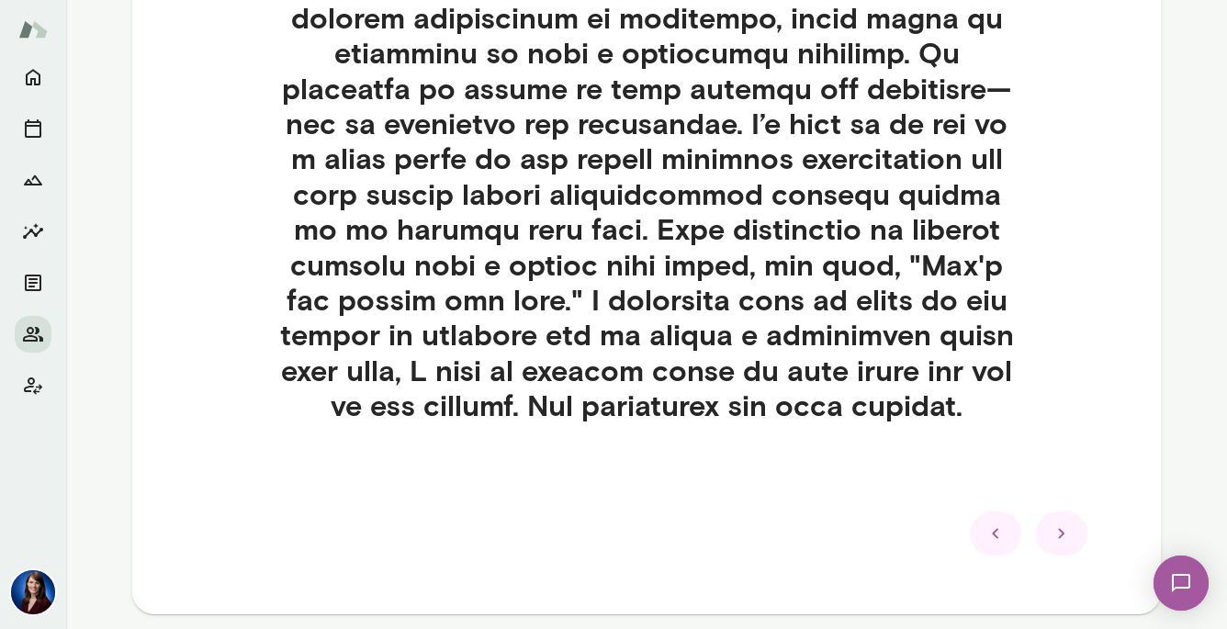
click at [1053, 537] on icon at bounding box center [1061, 533] width 22 height 22
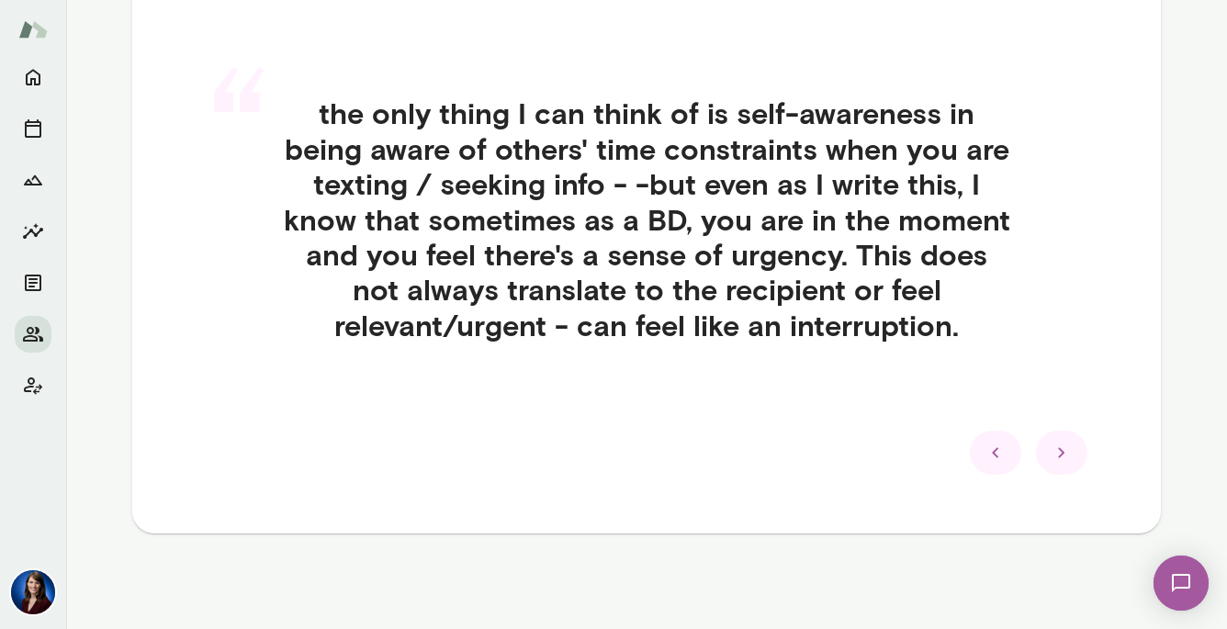
click at [1055, 452] on icon at bounding box center [1061, 453] width 22 height 22
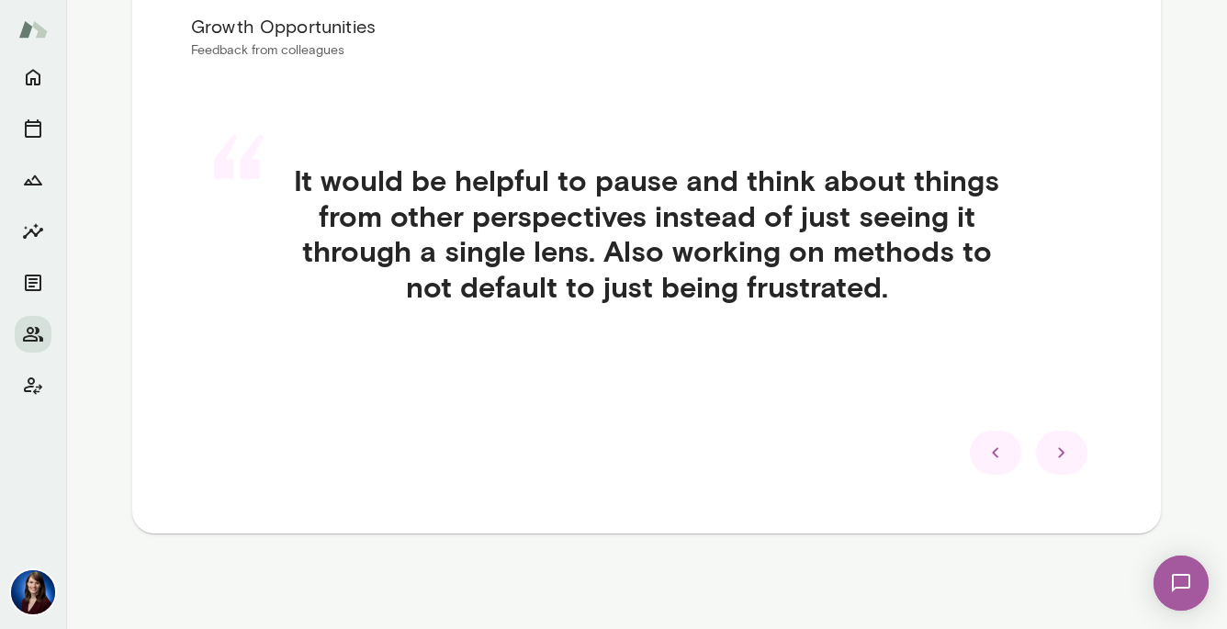
click at [1062, 451] on icon at bounding box center [1061, 453] width 6 height 10
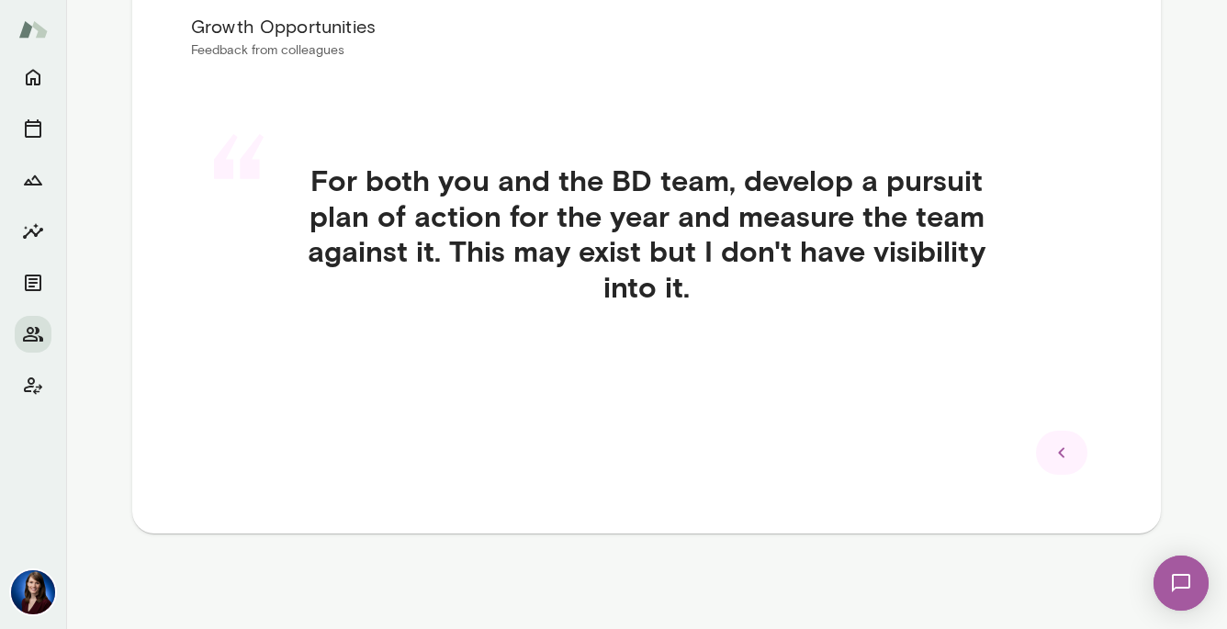
click at [1062, 451] on icon at bounding box center [1061, 453] width 22 height 22
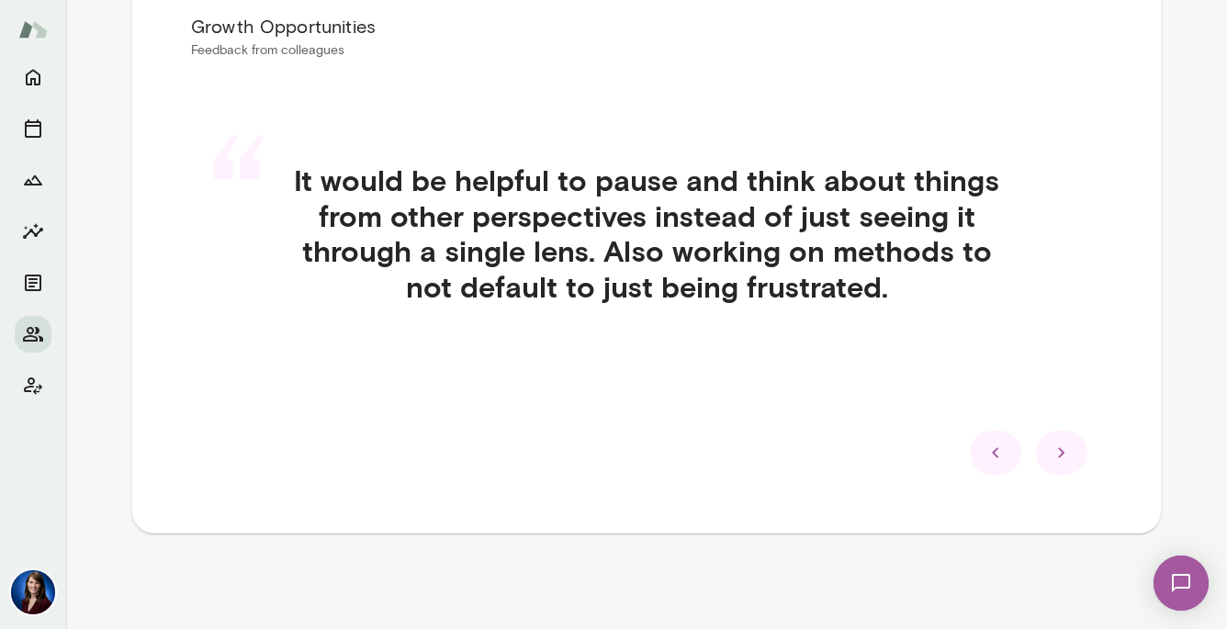
click at [1002, 451] on icon at bounding box center [995, 453] width 22 height 22
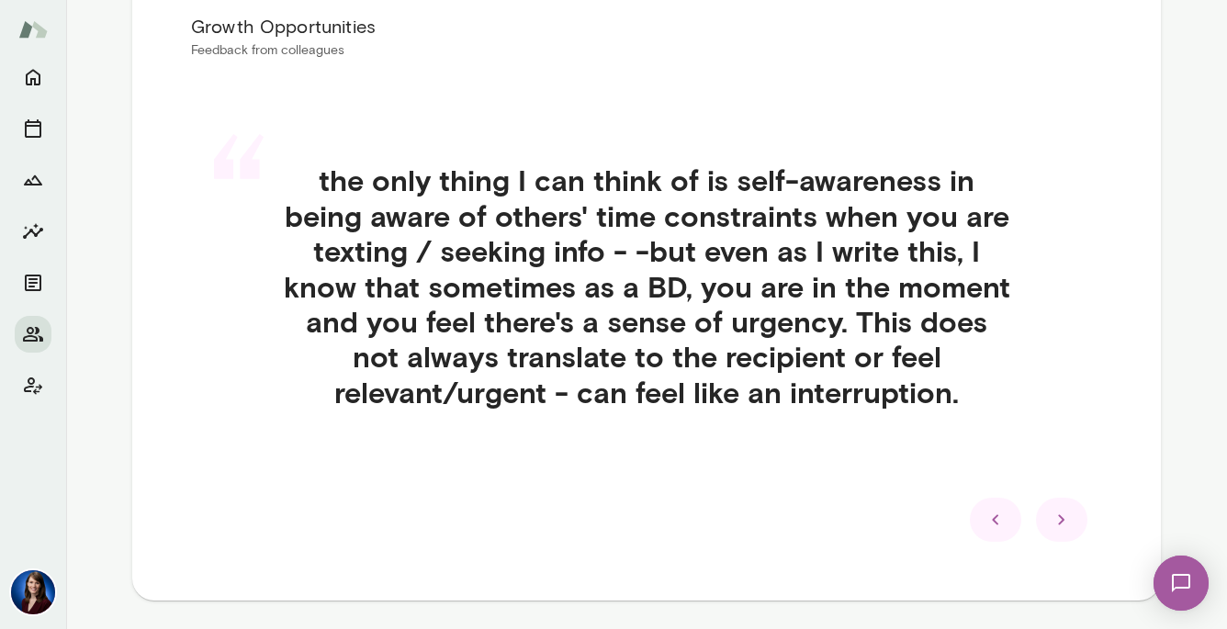
click at [1002, 451] on div "“ the only thing I can think of is self-awareness in being aware of others' tim…" at bounding box center [646, 307] width 911 height 379
click at [993, 523] on icon at bounding box center [995, 520] width 22 height 22
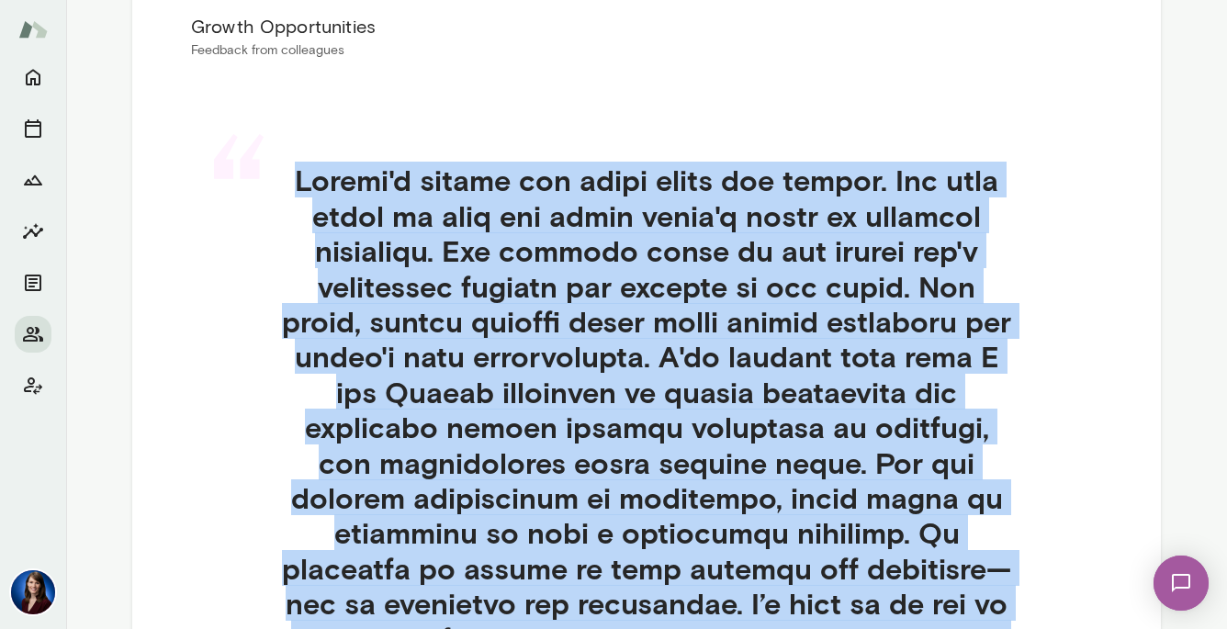
click at [1083, 411] on div "“" at bounding box center [646, 554] width 911 height 872
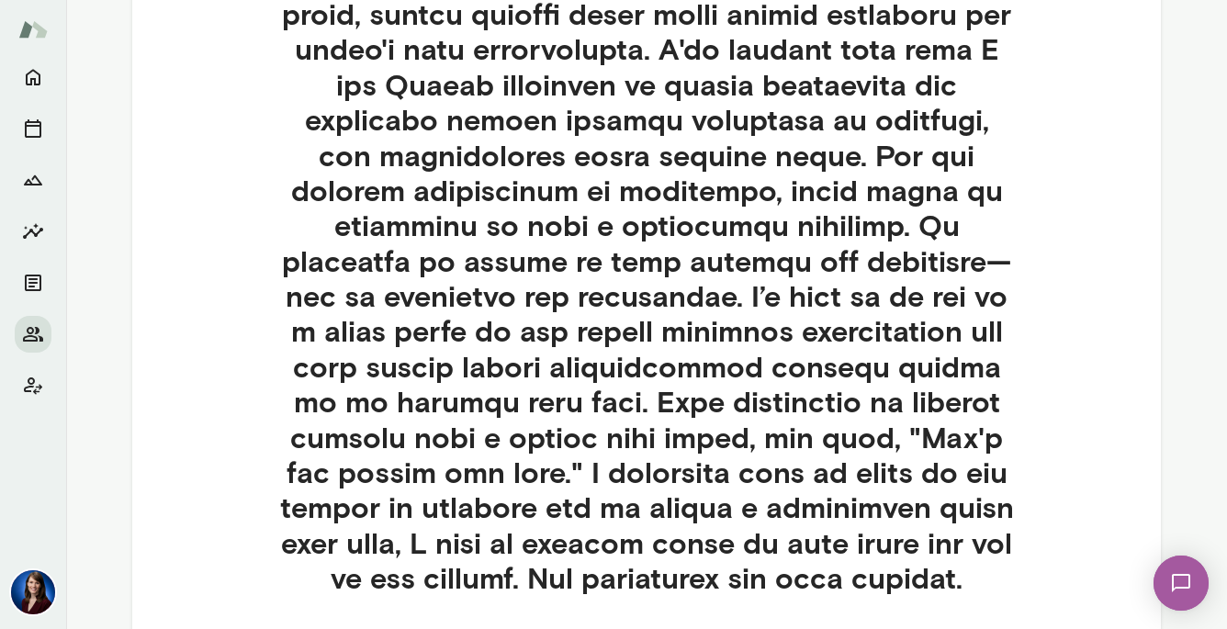
scroll to position [715, 0]
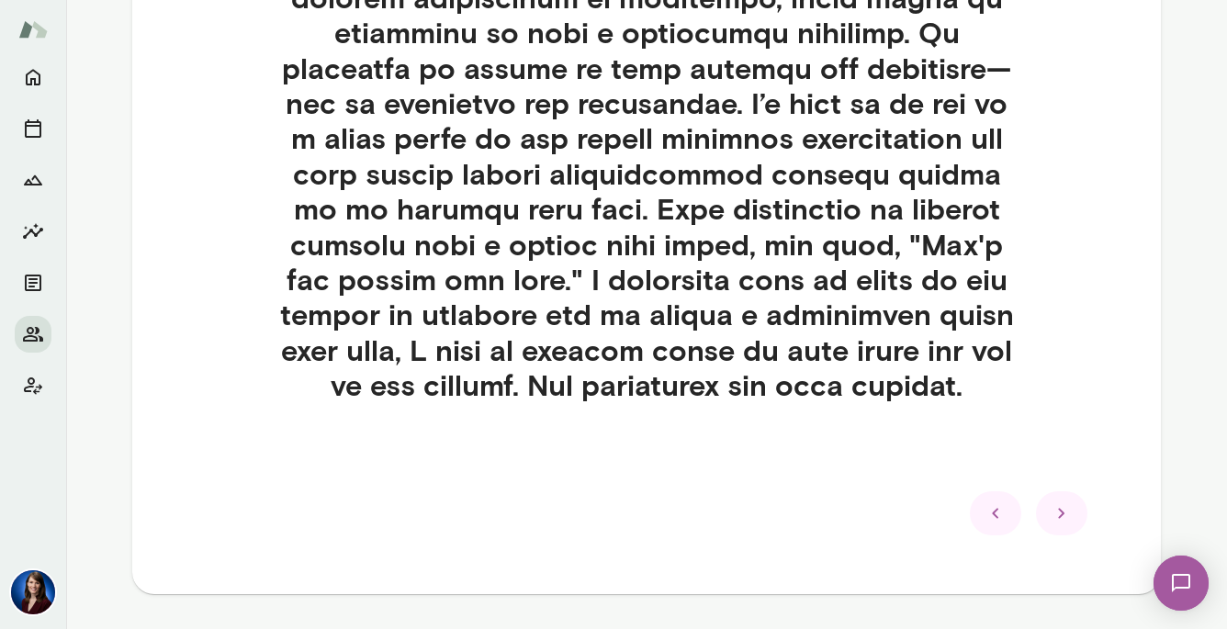
click at [999, 526] on div at bounding box center [995, 513] width 51 height 44
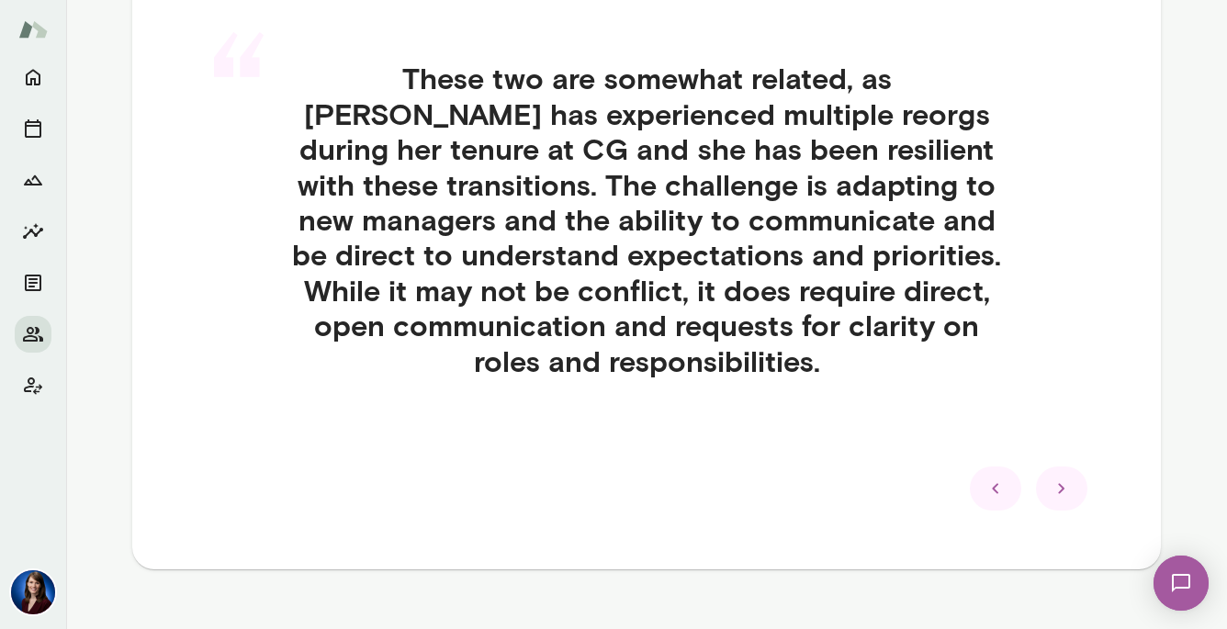
click at [993, 477] on icon at bounding box center [995, 488] width 22 height 22
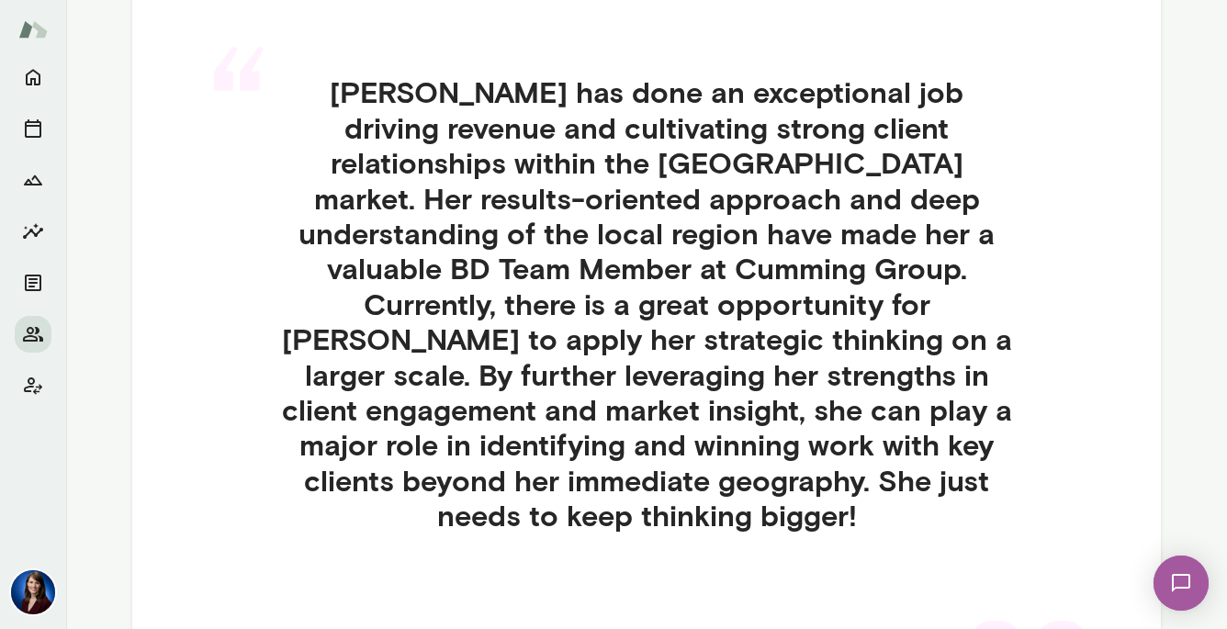
scroll to position [440, 0]
